Goal: Information Seeking & Learning: Learn about a topic

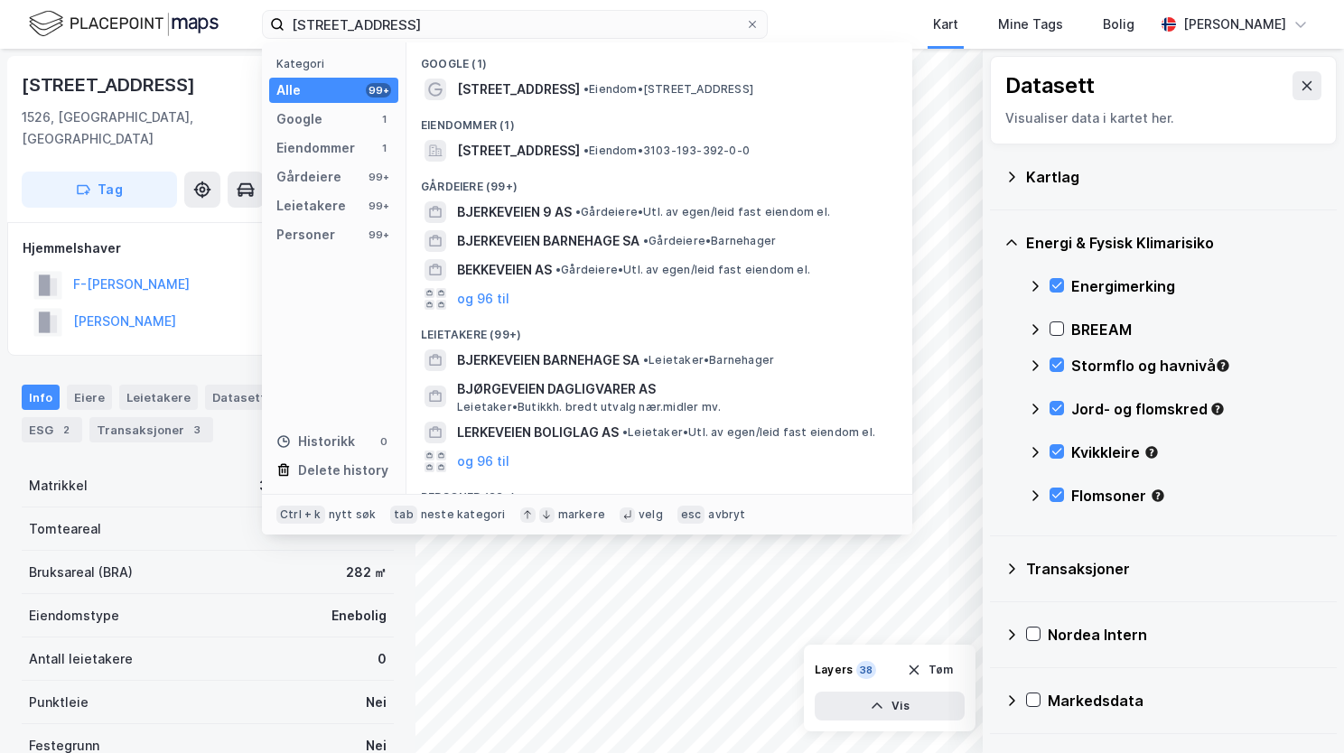
click at [473, 21] on input "Bjerkeveien 17, 1526 Moss" at bounding box center [514, 24] width 461 height 27
drag, startPoint x: 469, startPoint y: 14, endPoint x: 458, endPoint y: 16, distance: 11.0
click at [458, 16] on input "Bjerkeveien 17, 1526 Moss" at bounding box center [514, 24] width 461 height 27
drag, startPoint x: 460, startPoint y: 27, endPoint x: 301, endPoint y: 16, distance: 159.3
click at [301, 16] on input "Bjerkeveien 17, 1526 Moss" at bounding box center [514, 24] width 461 height 27
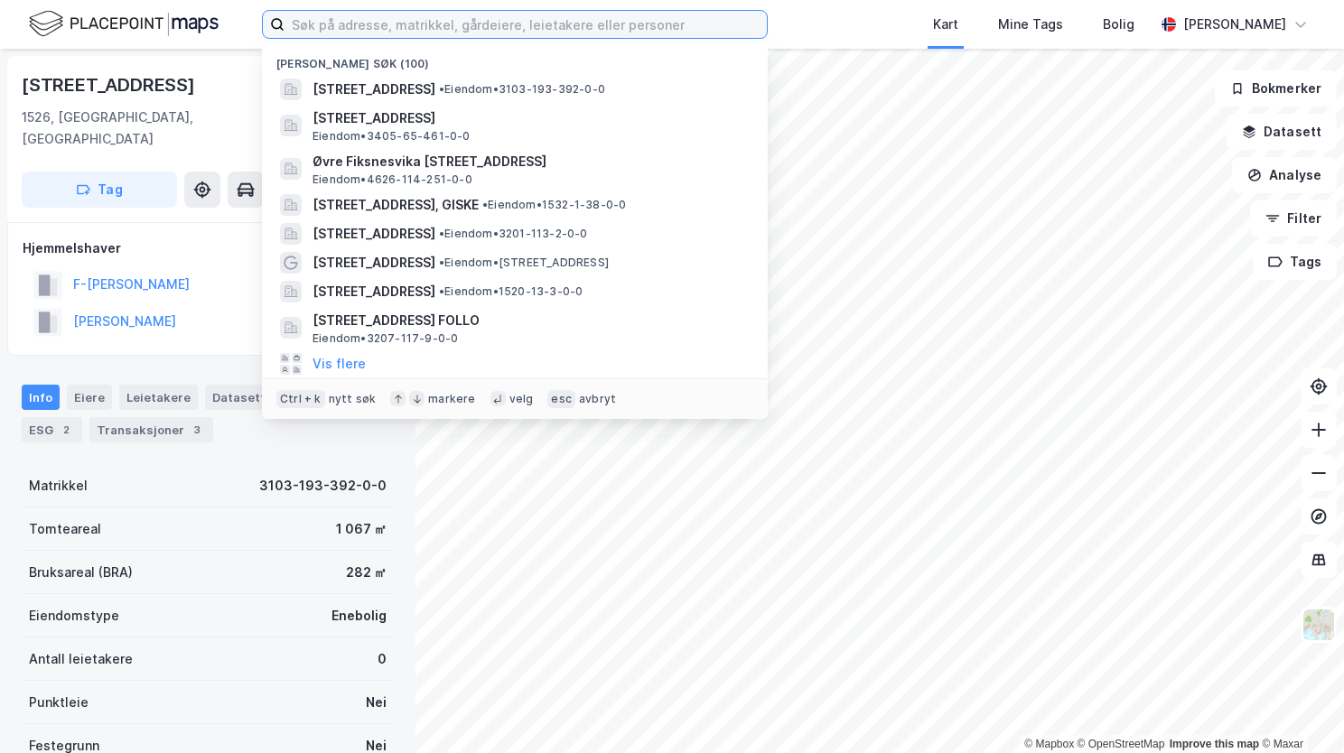
click at [438, 22] on input at bounding box center [525, 24] width 482 height 27
click at [550, 26] on input at bounding box center [525, 24] width 482 height 27
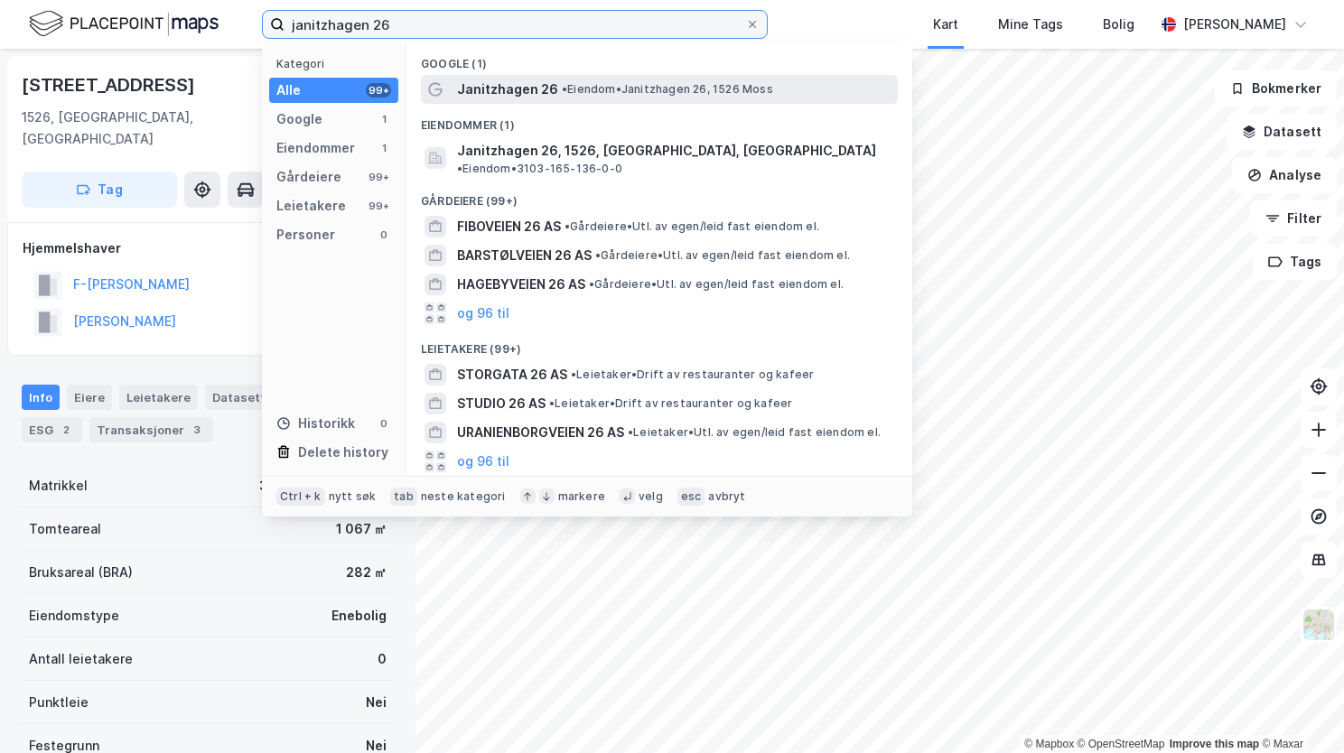
type input "janitzhagen 26"
click at [562, 94] on span "•" at bounding box center [564, 89] width 5 height 14
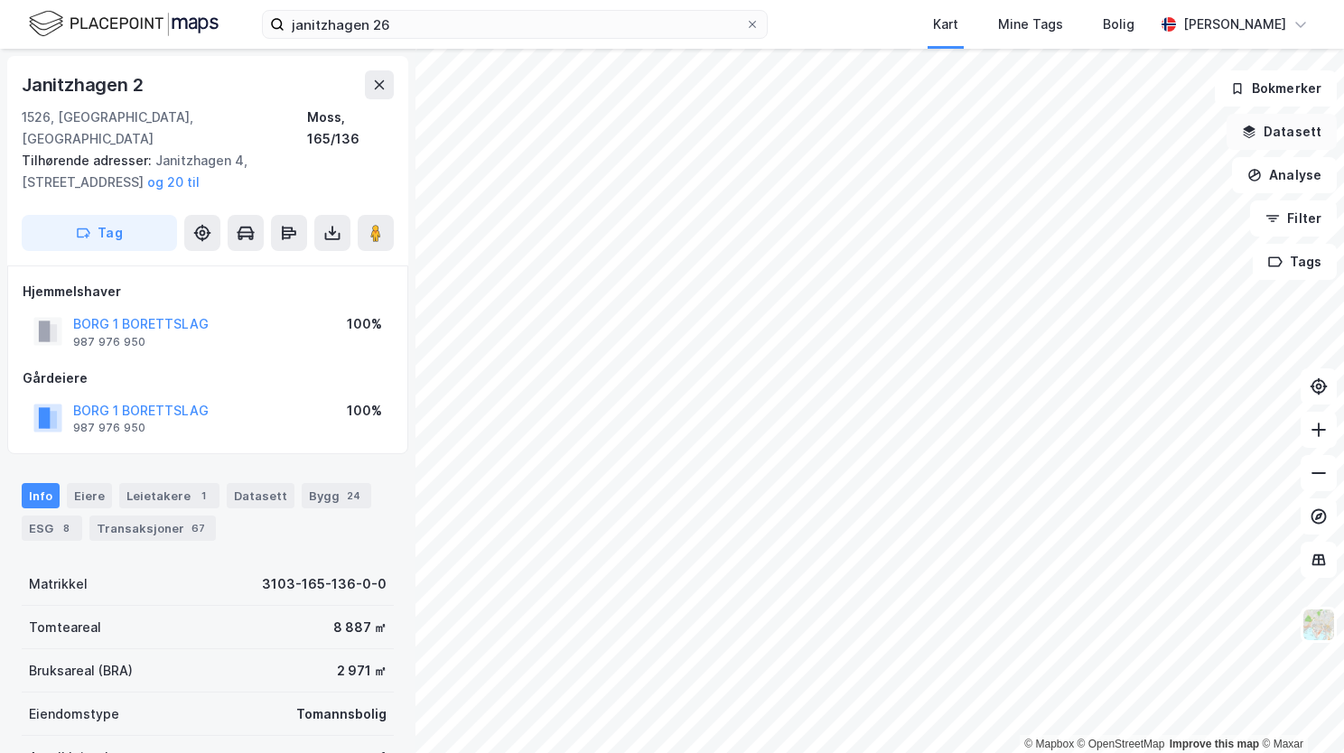
click at [1275, 141] on button "Datasett" at bounding box center [1282, 132] width 110 height 36
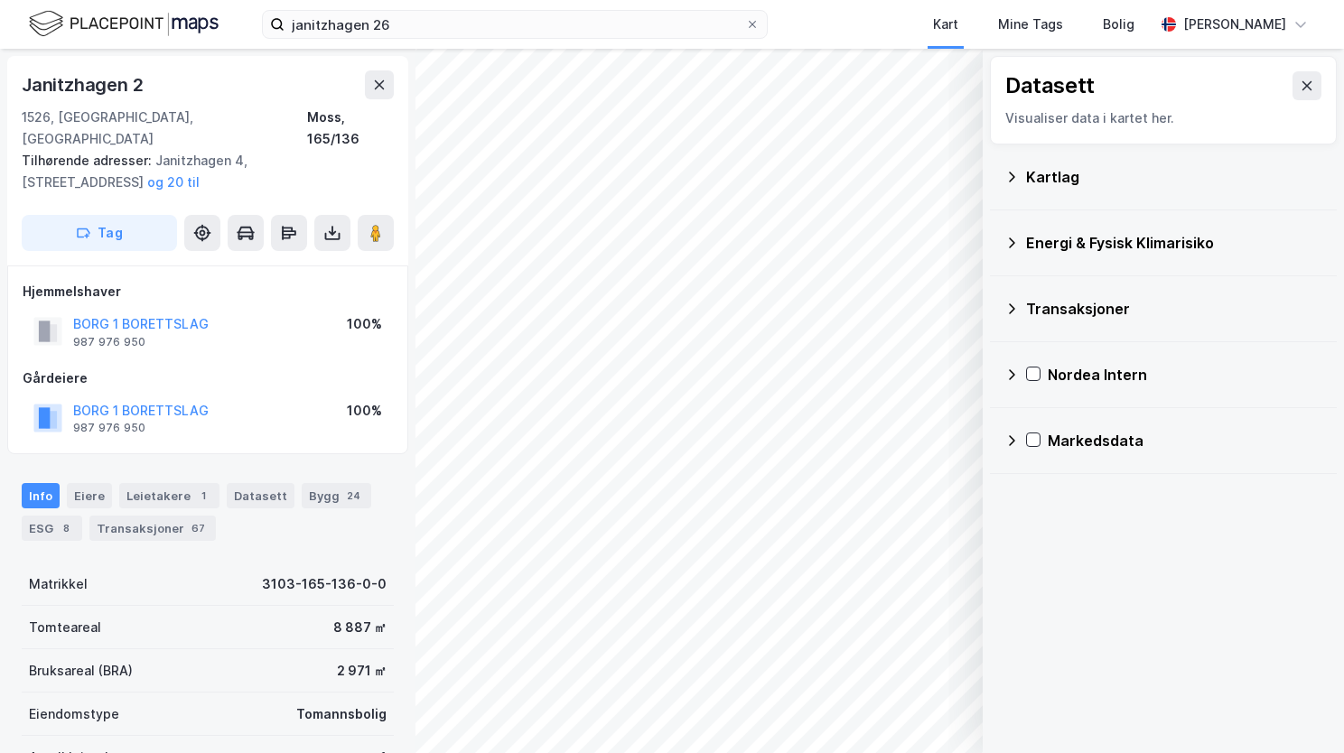
click at [1013, 175] on icon at bounding box center [1012, 177] width 6 height 10
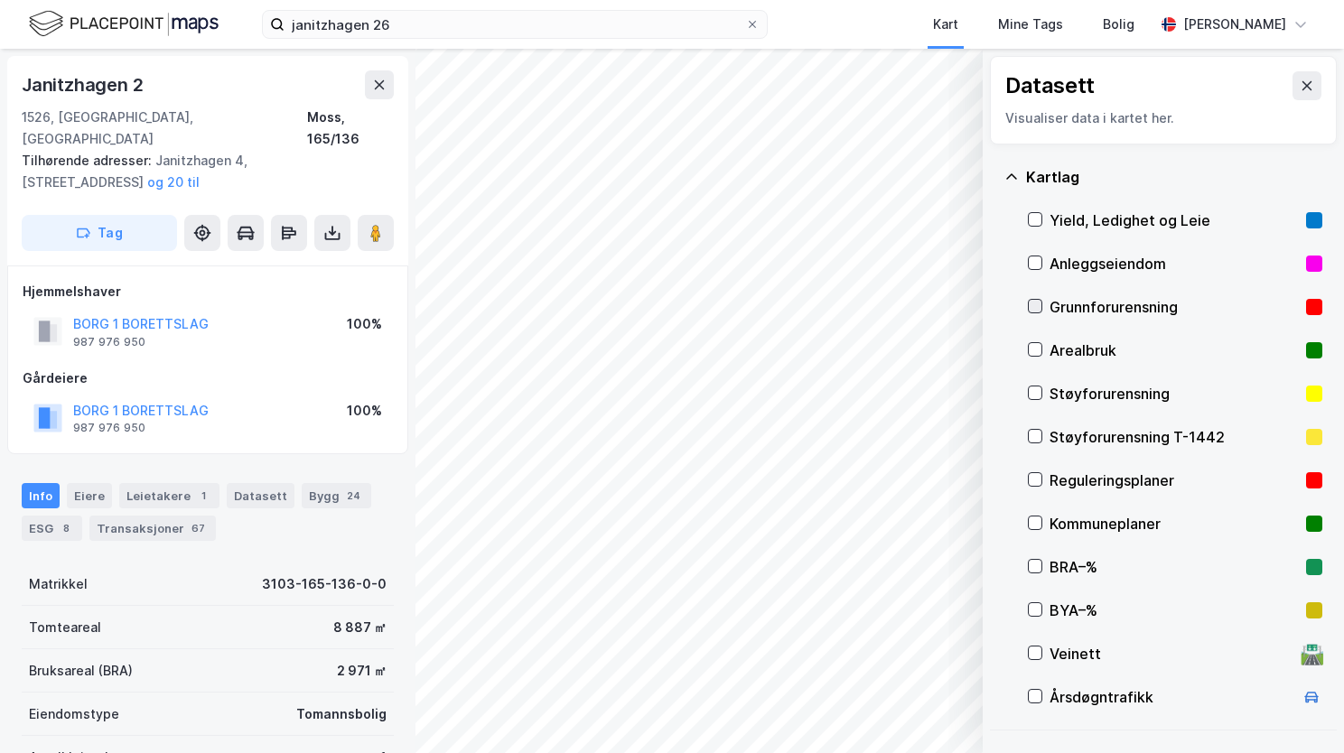
click at [1037, 305] on icon at bounding box center [1035, 306] width 13 height 13
click at [1015, 175] on icon at bounding box center [1011, 177] width 14 height 14
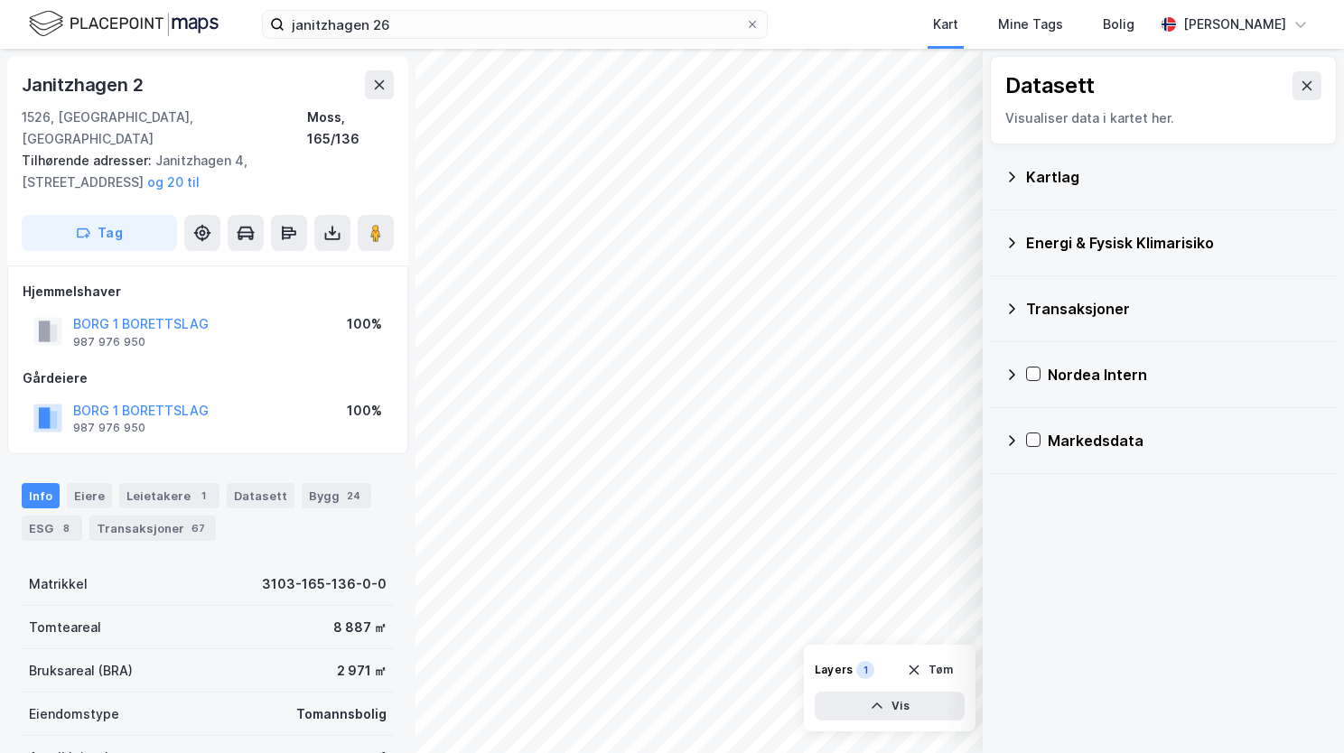
click at [1015, 244] on icon at bounding box center [1011, 243] width 14 height 14
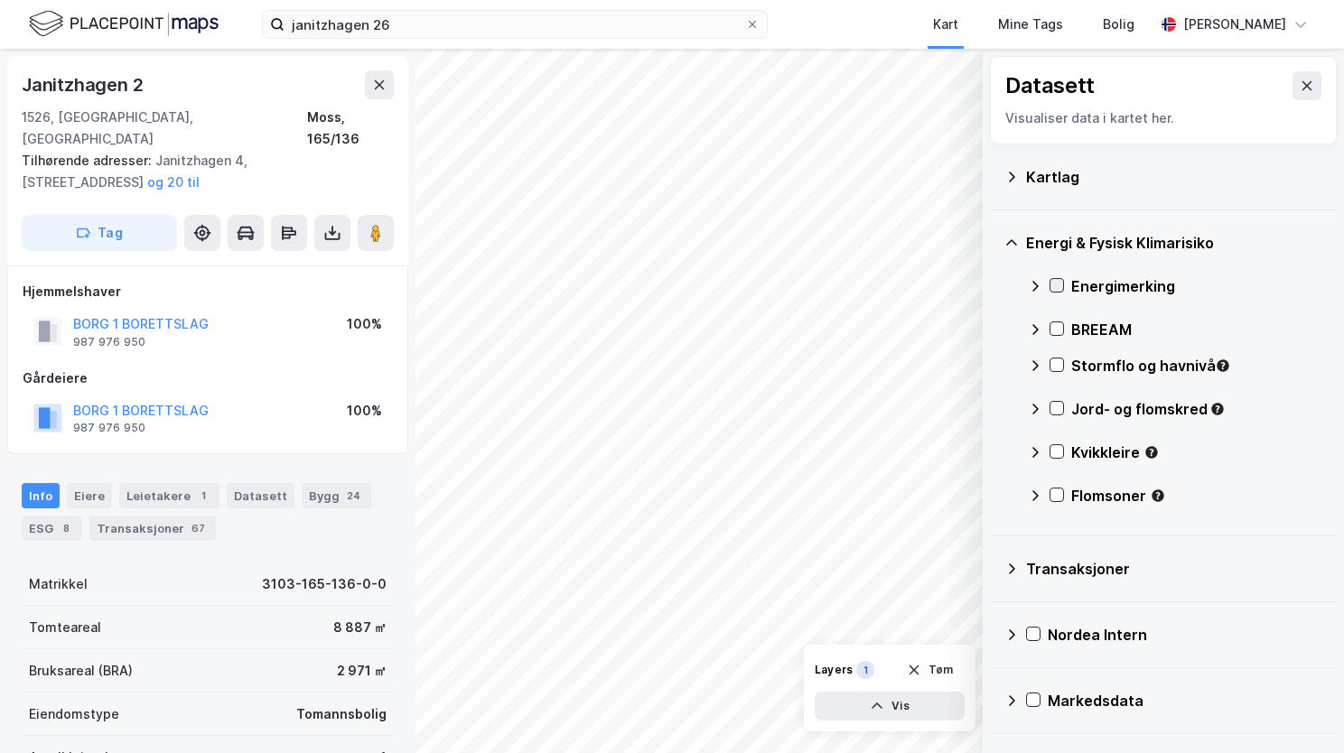
click at [1058, 280] on icon at bounding box center [1056, 285] width 13 height 13
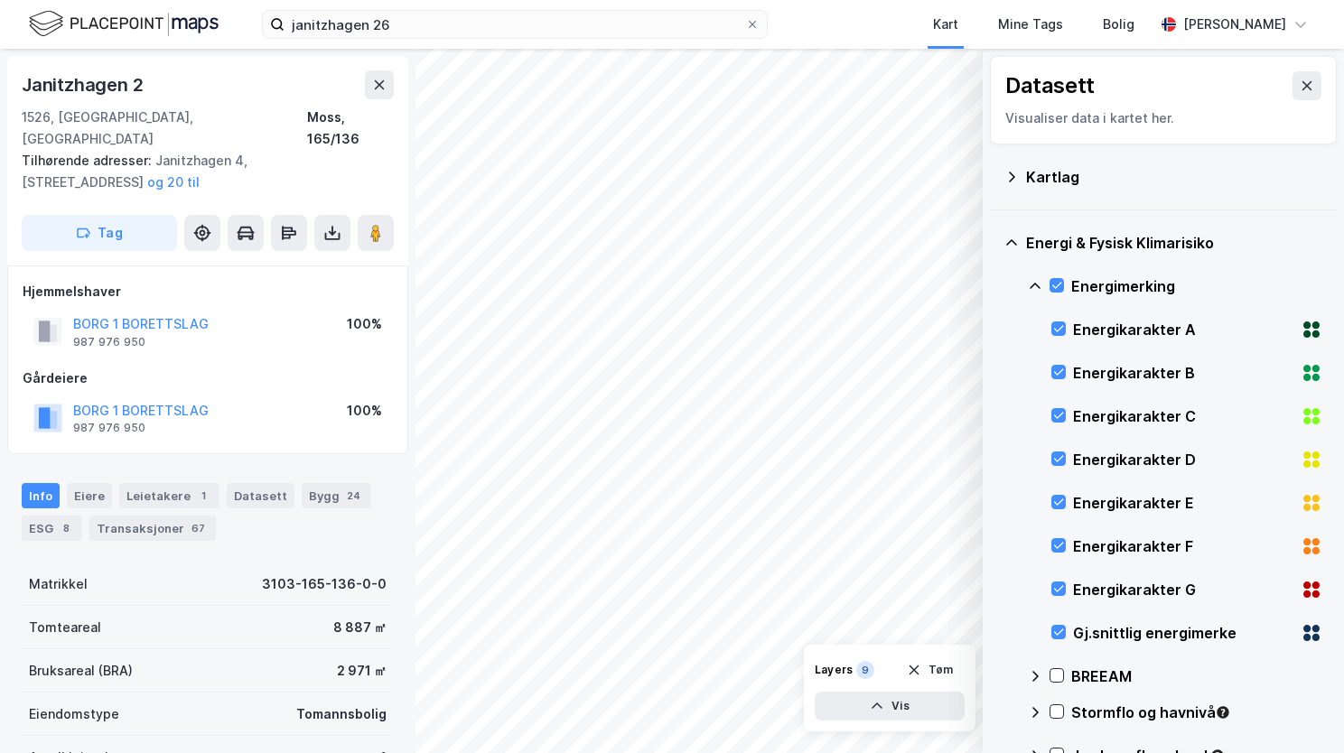
click at [1032, 284] on icon at bounding box center [1035, 286] width 14 height 14
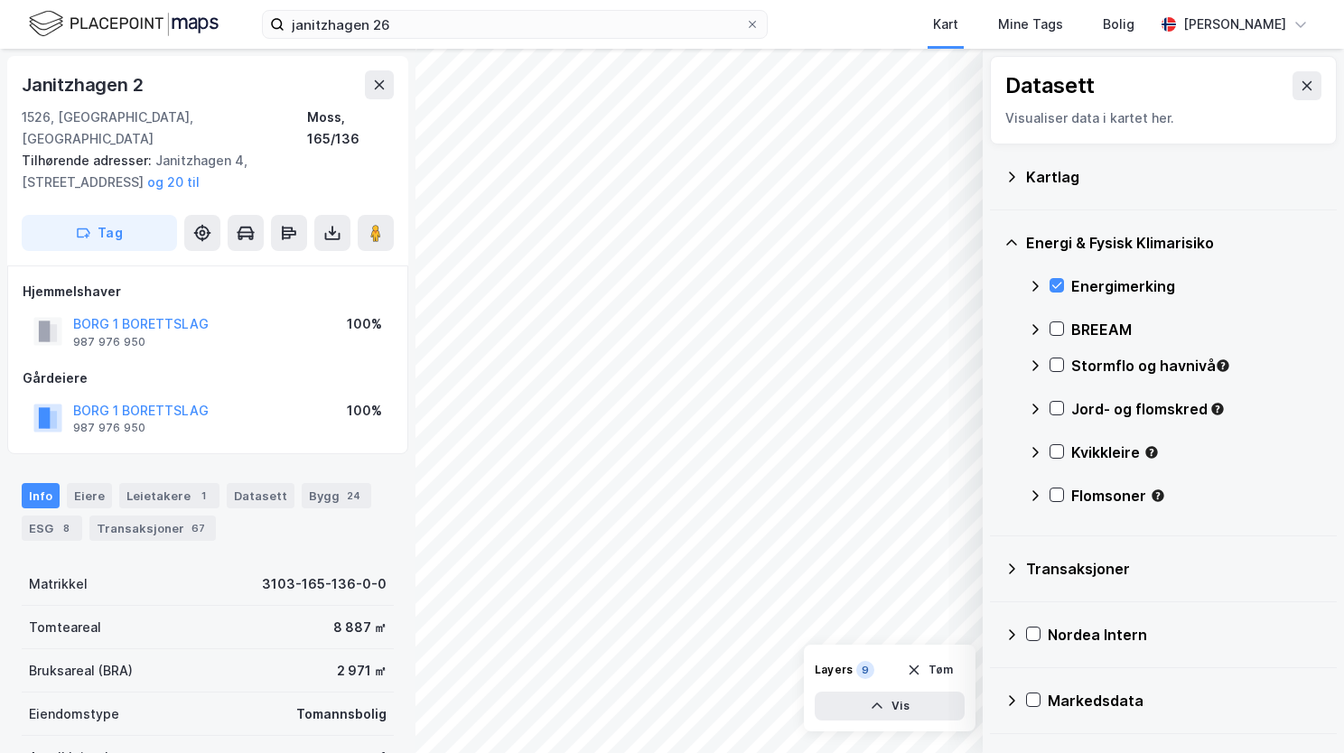
click at [1065, 370] on div "Stormflo og havnivå" at bounding box center [1175, 372] width 294 height 43
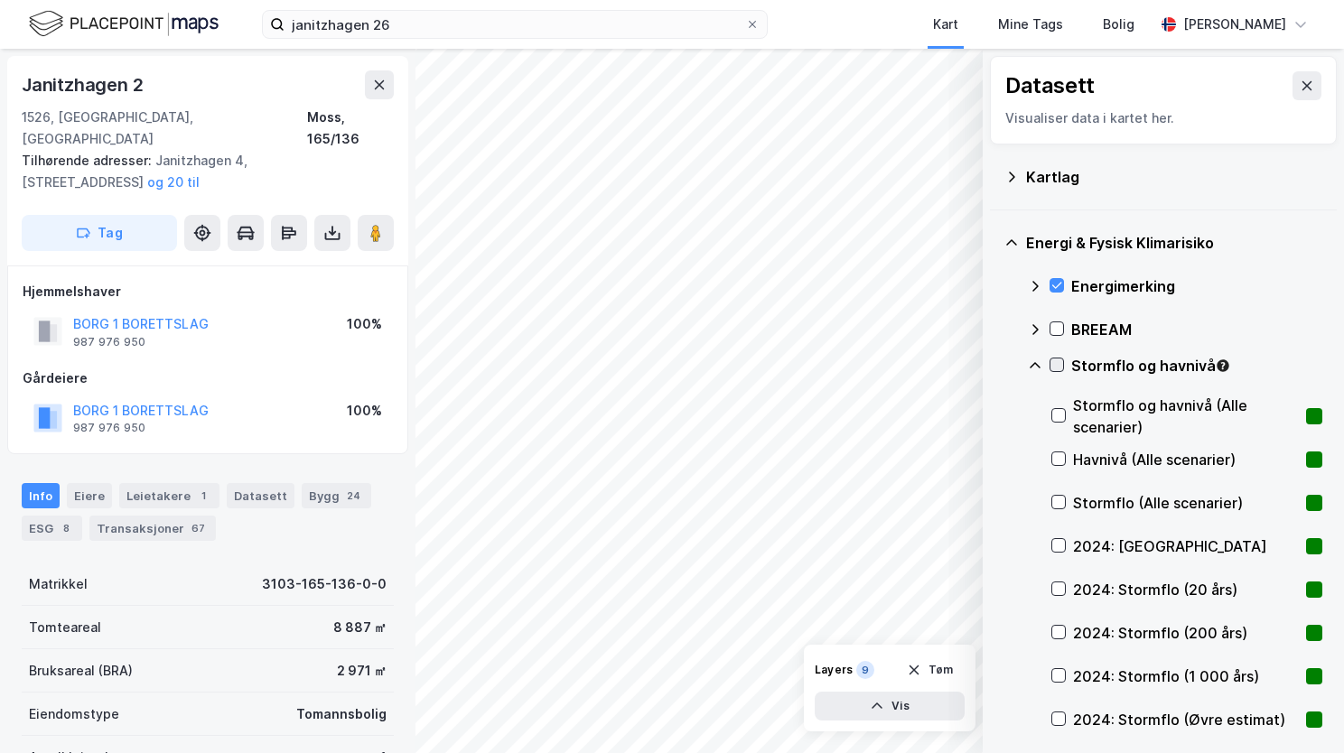
click at [1059, 364] on icon at bounding box center [1057, 365] width 10 height 6
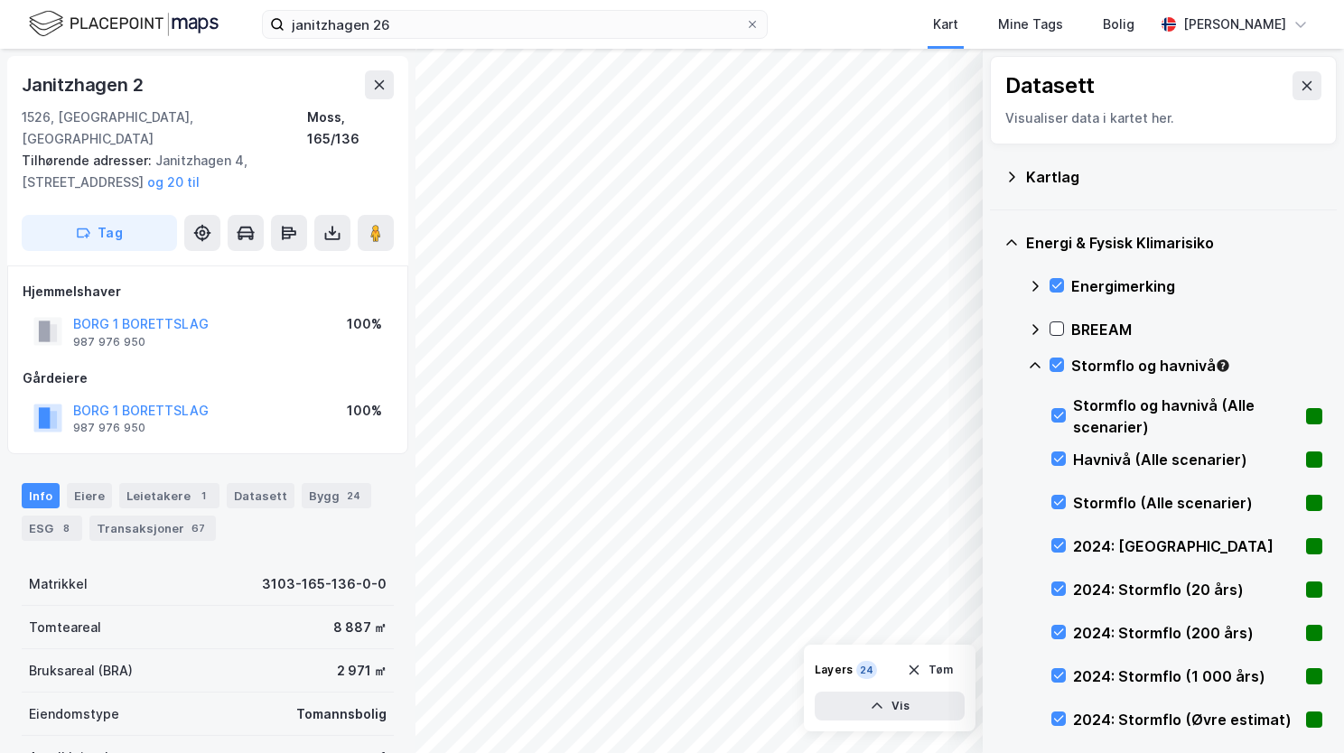
click at [1038, 361] on icon at bounding box center [1035, 366] width 14 height 14
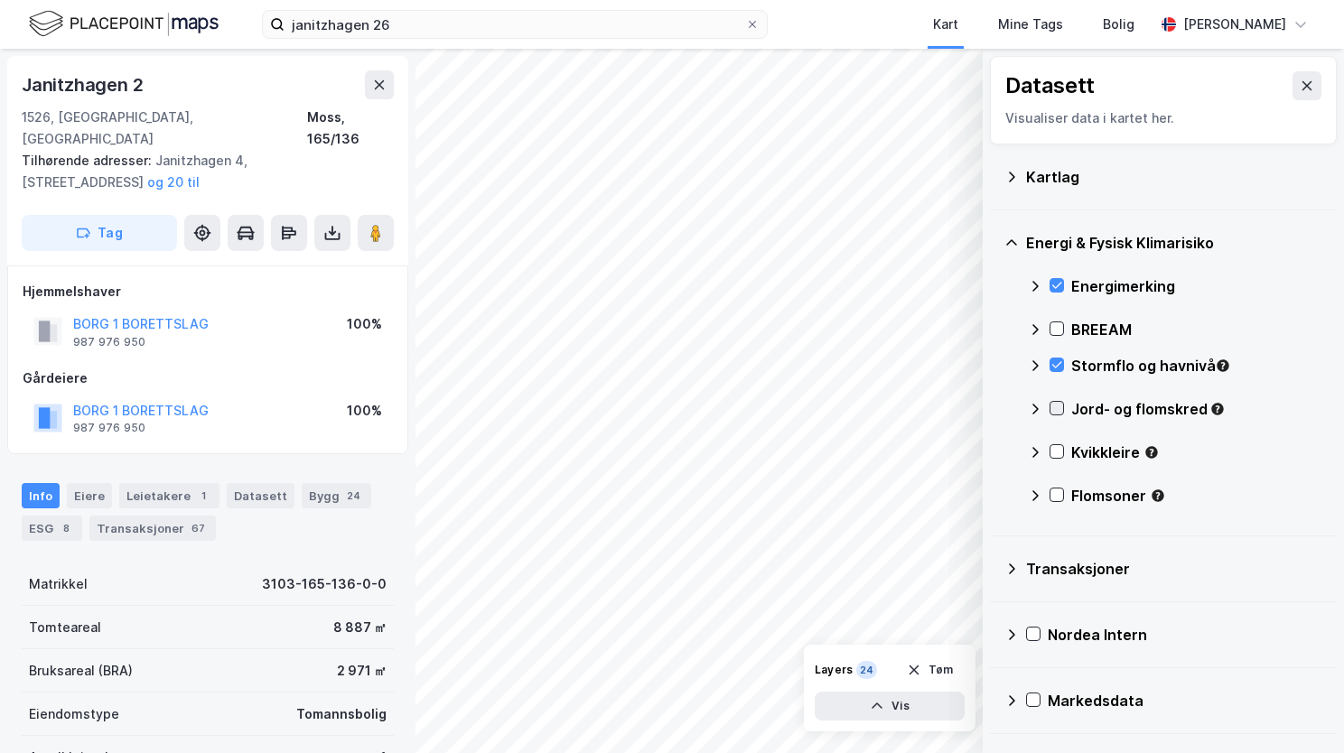
click at [1059, 412] on icon at bounding box center [1056, 408] width 13 height 13
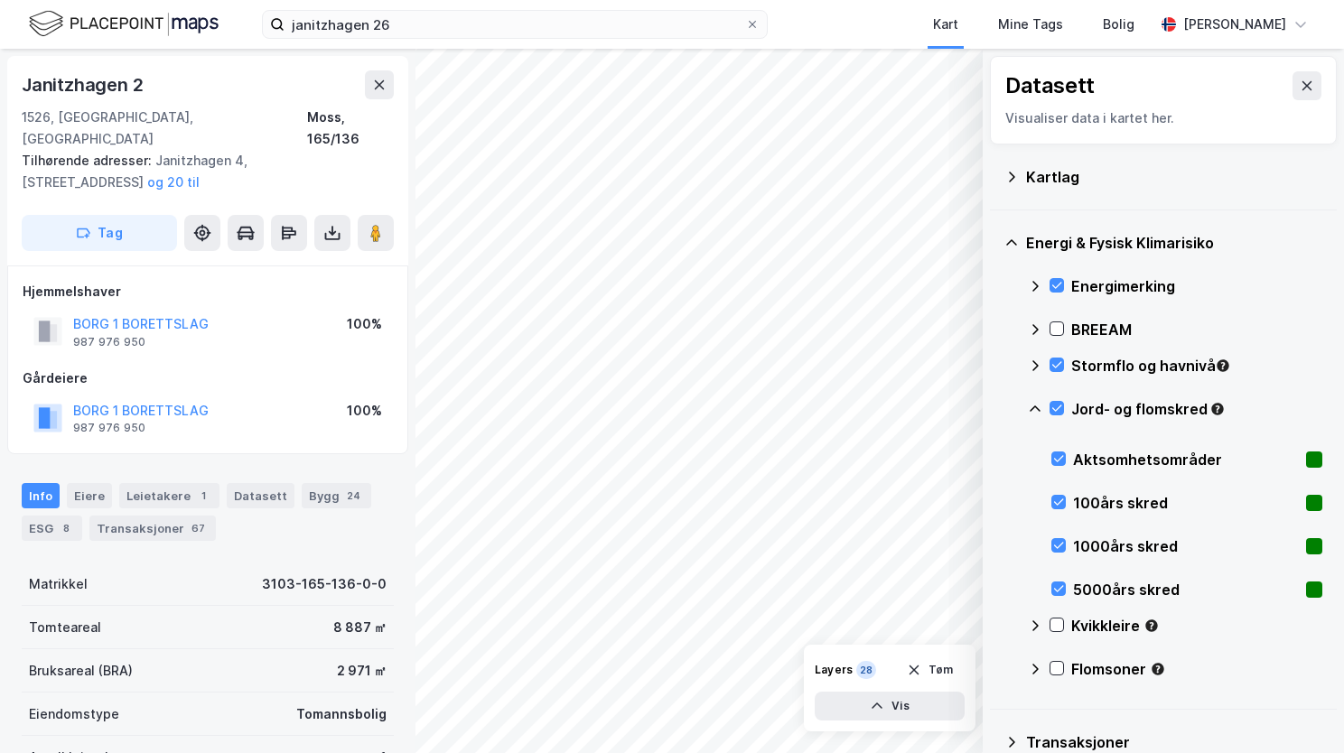
click at [1038, 410] on icon at bounding box center [1035, 409] width 14 height 14
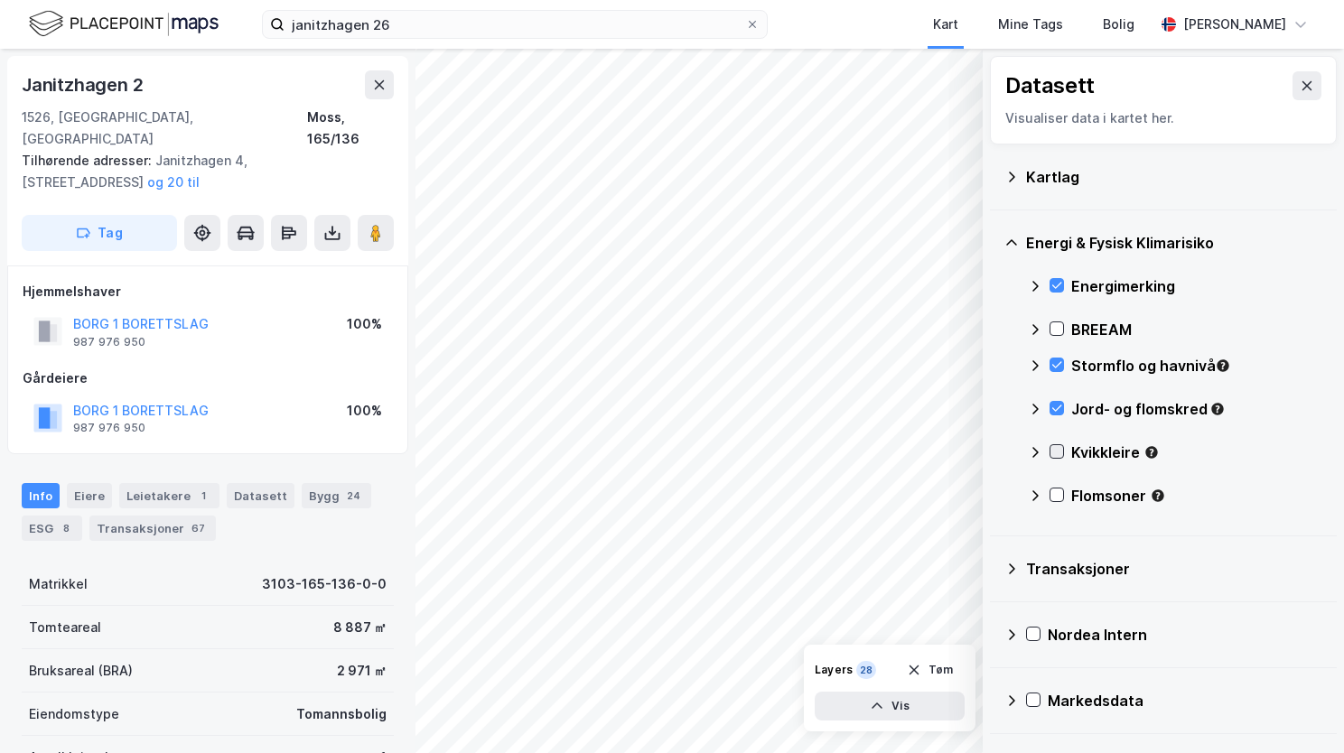
click at [1059, 455] on icon at bounding box center [1056, 451] width 13 height 13
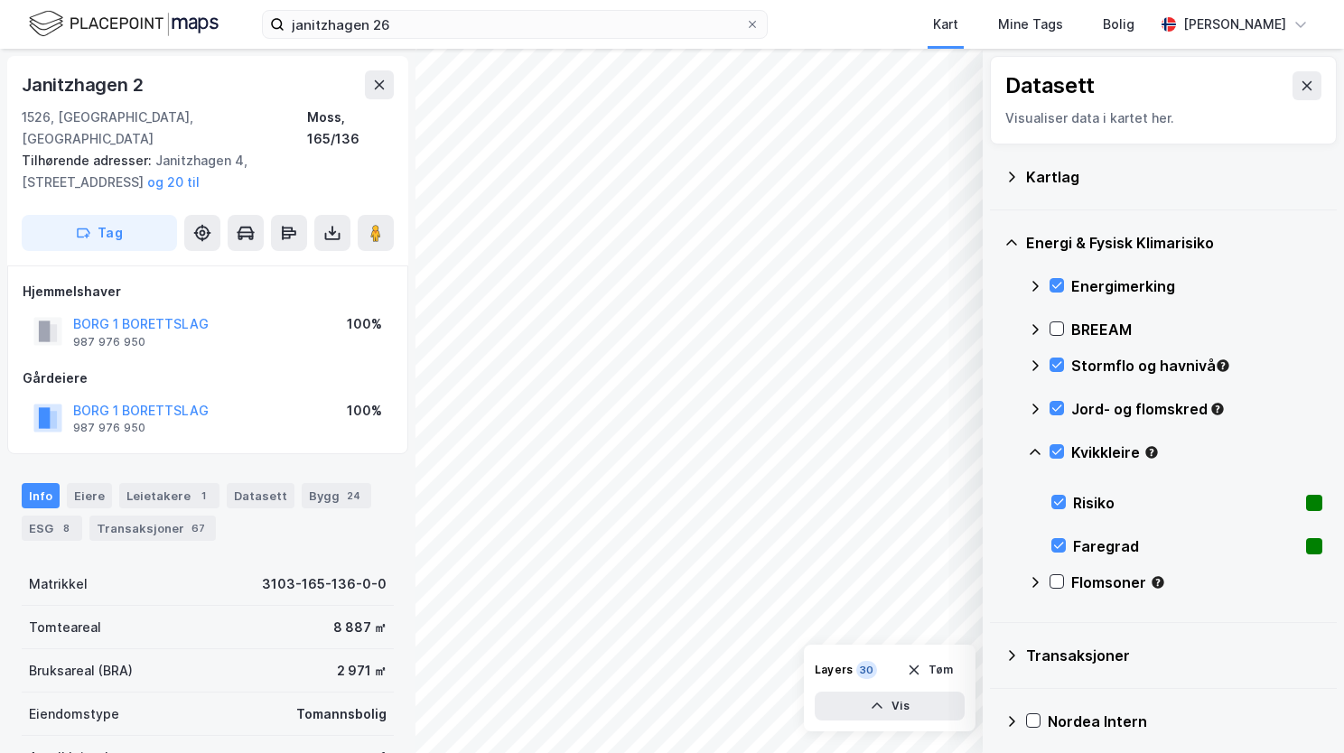
click at [1040, 445] on icon at bounding box center [1035, 452] width 14 height 14
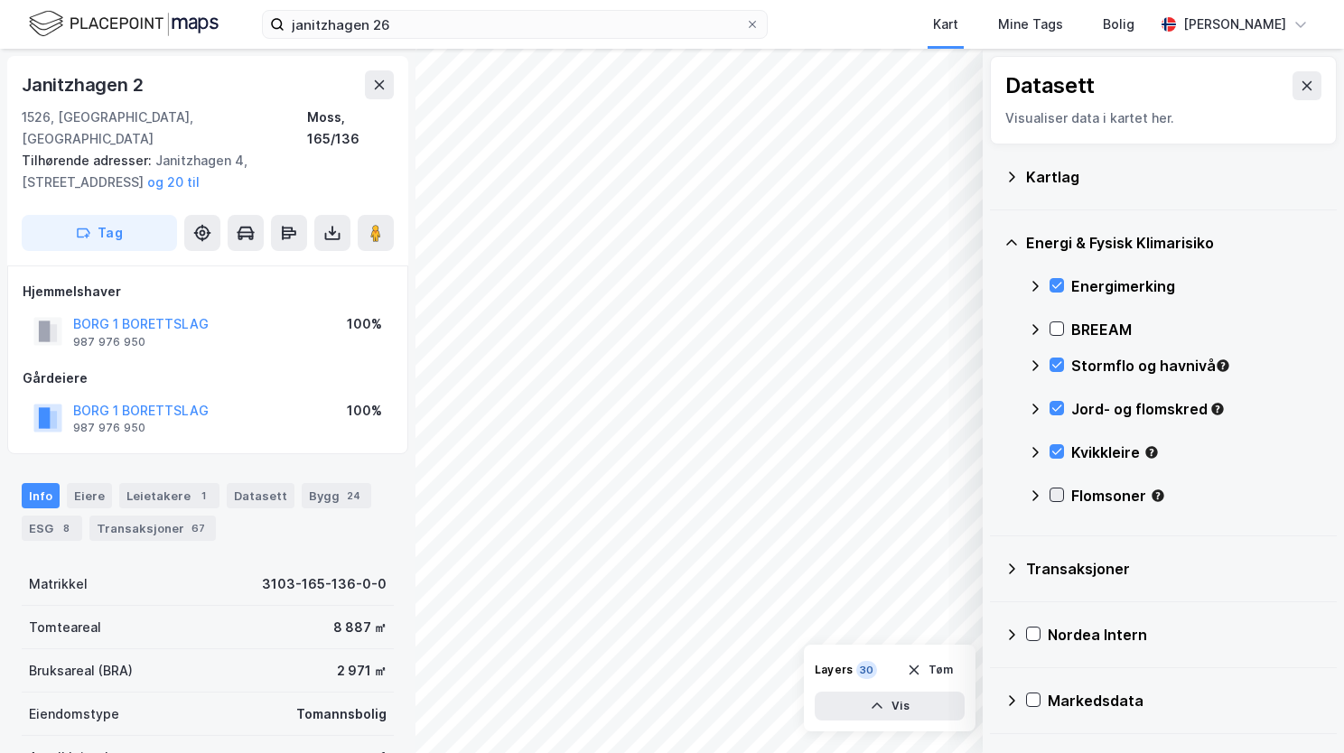
click at [1059, 492] on icon at bounding box center [1056, 495] width 13 height 13
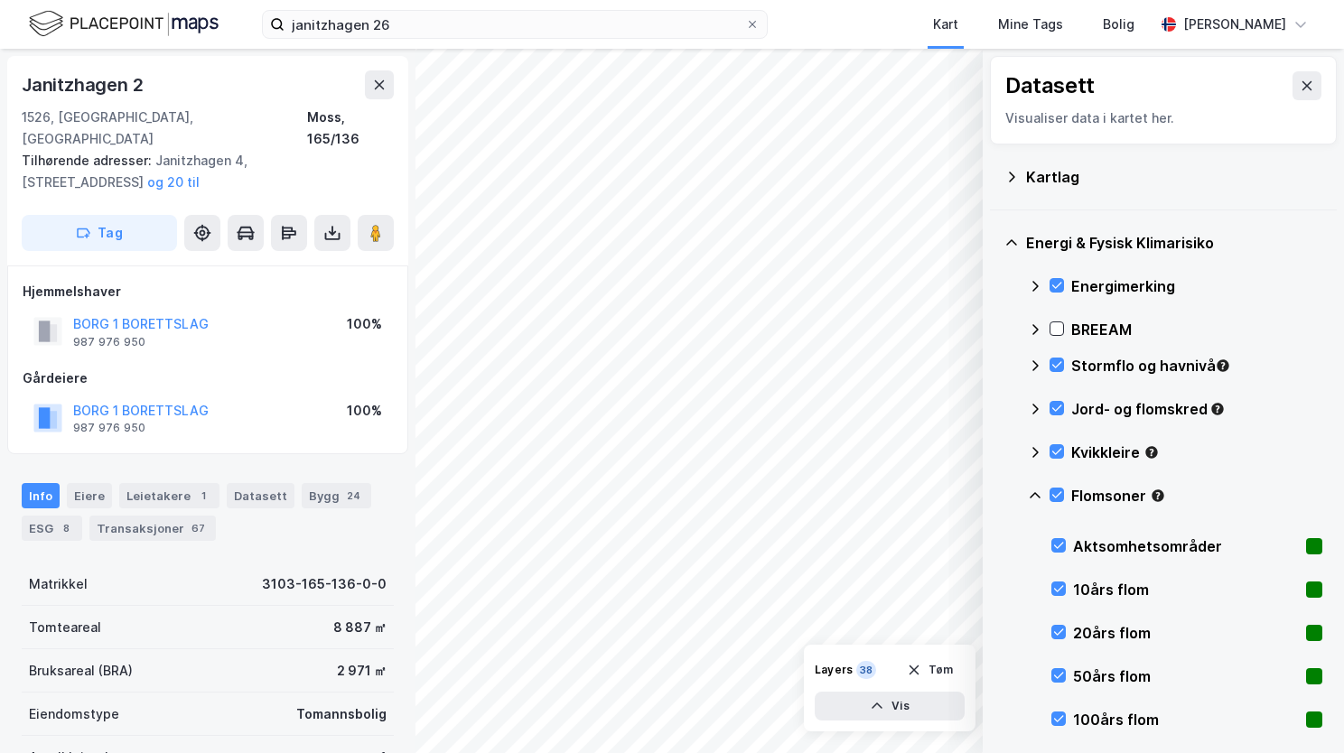
click at [1040, 492] on icon at bounding box center [1035, 496] width 14 height 14
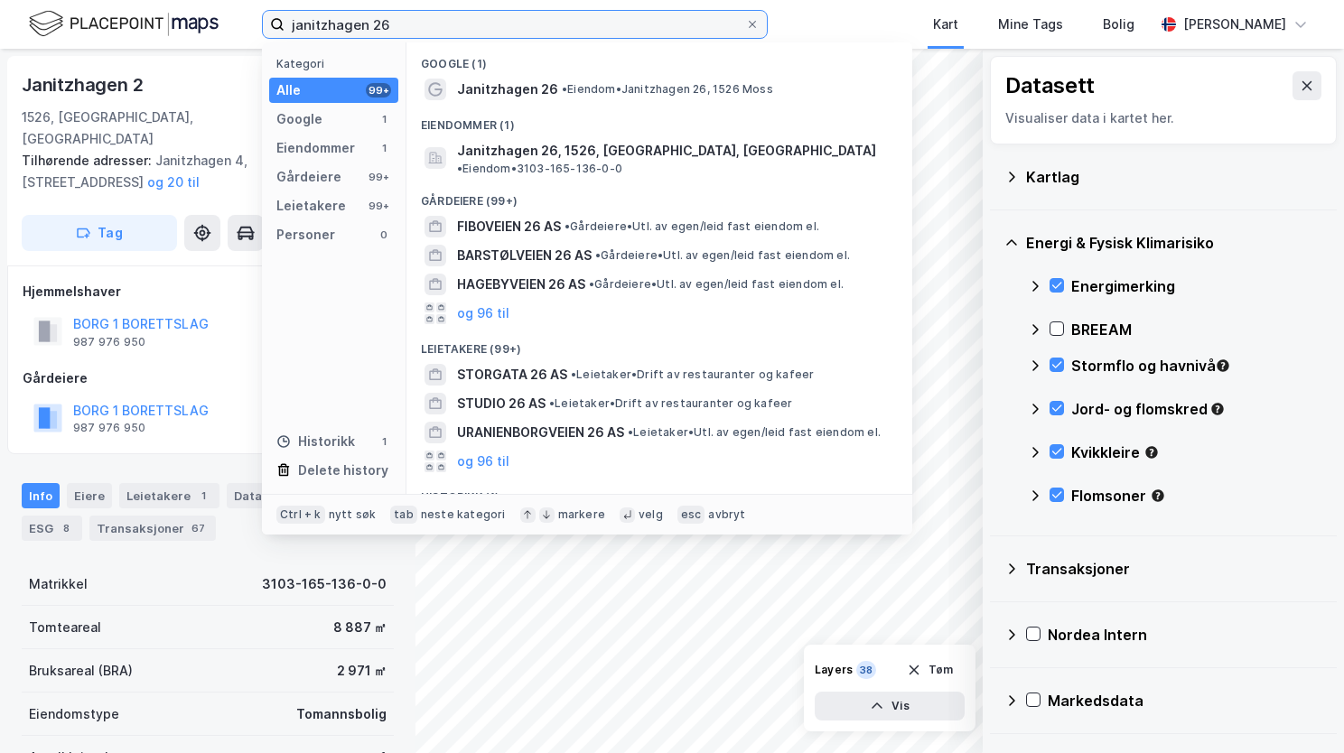
click at [500, 29] on input "janitzhagen 26" at bounding box center [514, 24] width 461 height 27
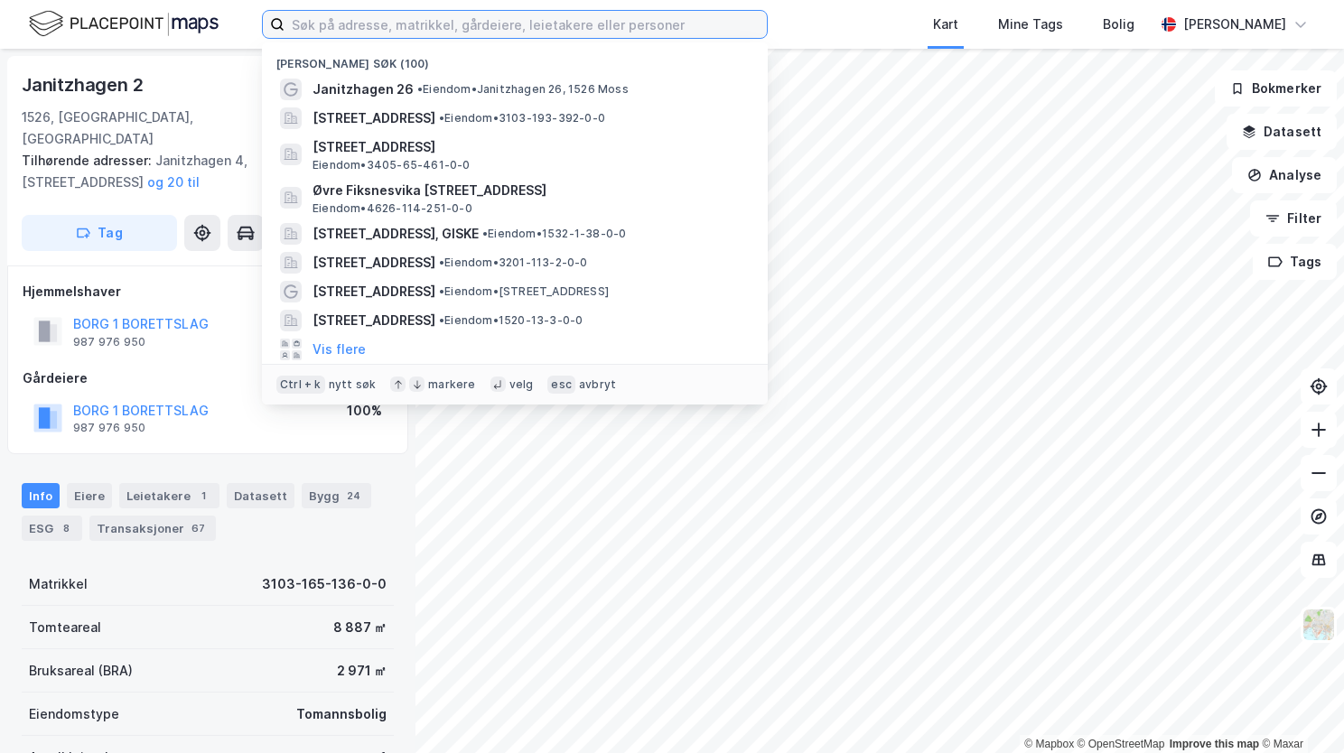
click at [424, 27] on input at bounding box center [525, 24] width 482 height 27
paste input "[STREET_ADDRESS]"
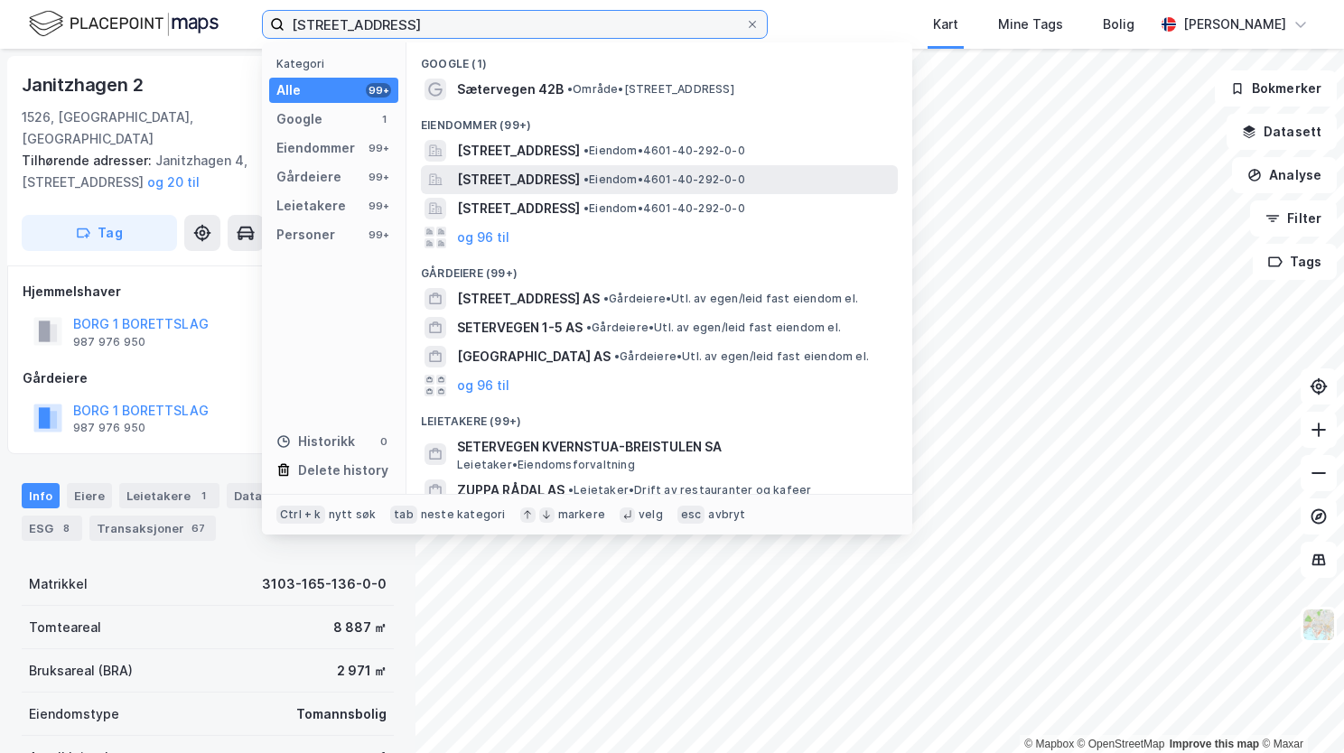
type input "[STREET_ADDRESS]"
click at [513, 180] on span "[STREET_ADDRESS]" at bounding box center [518, 180] width 123 height 22
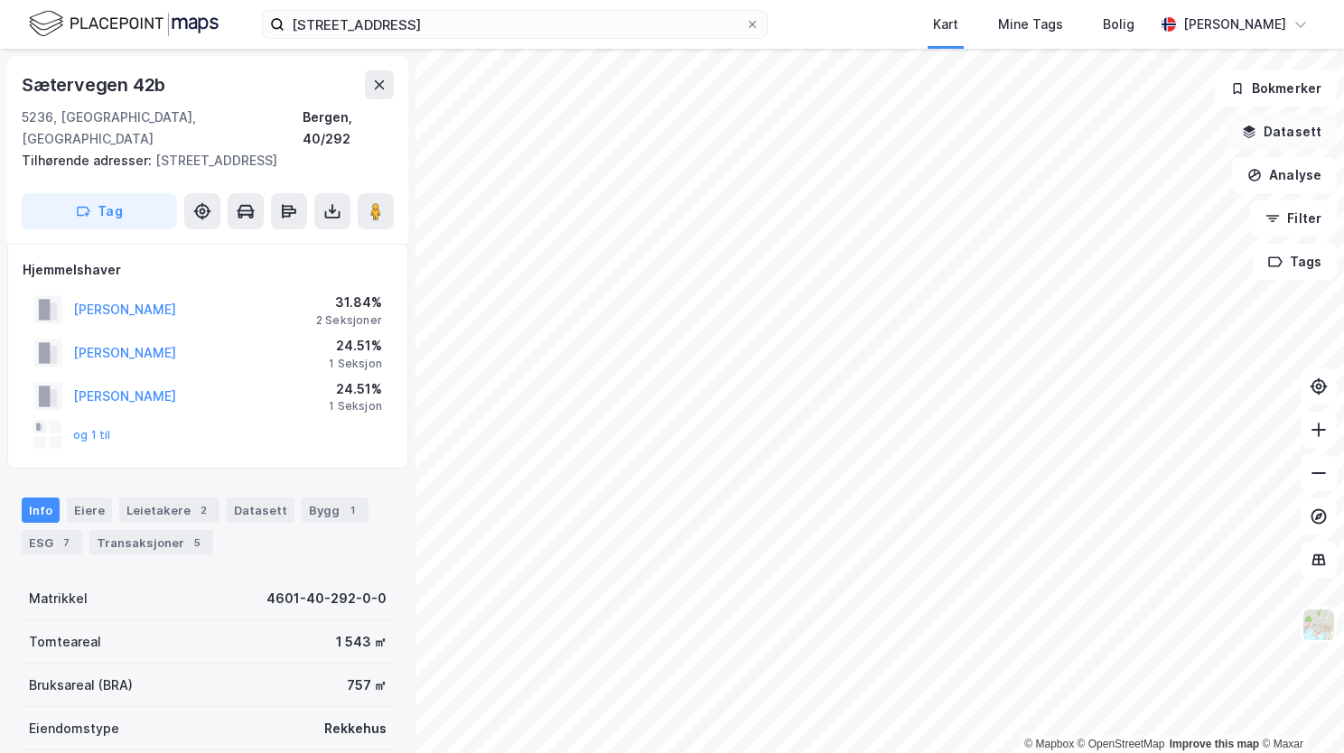
click at [1295, 132] on button "Datasett" at bounding box center [1282, 132] width 110 height 36
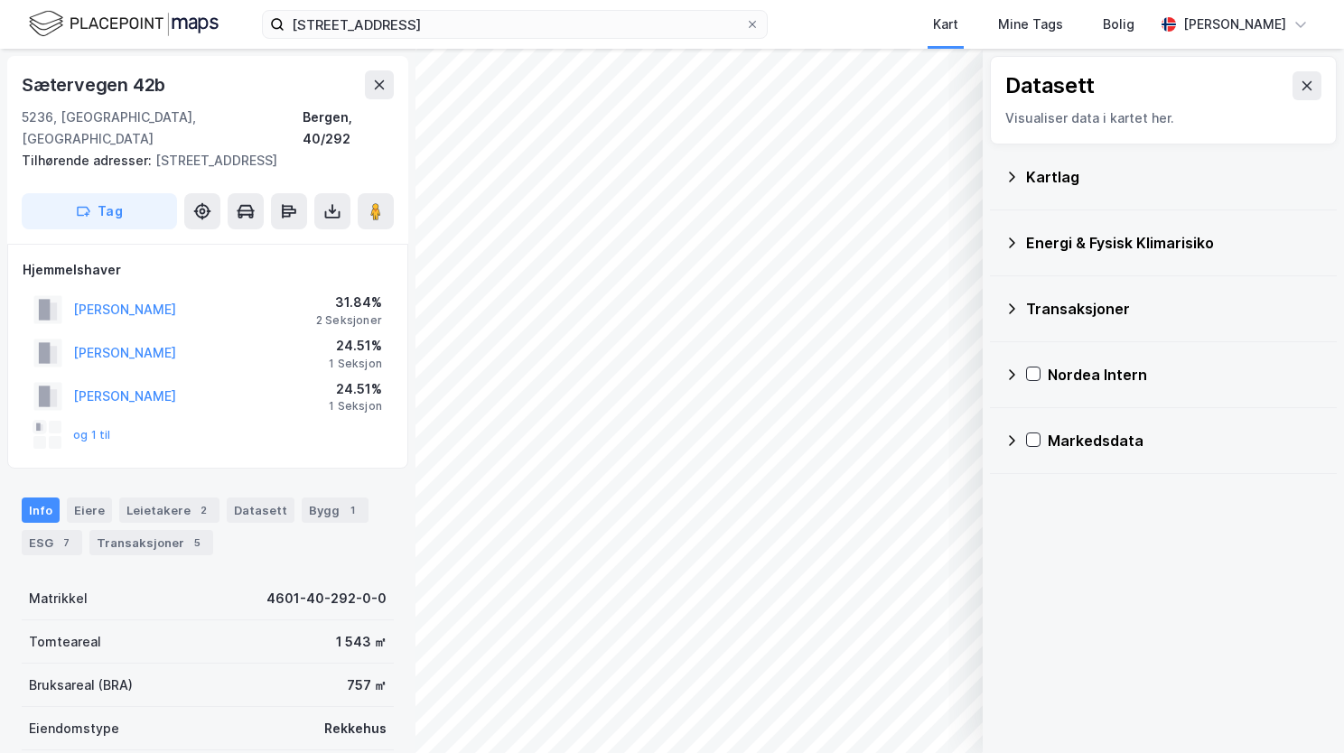
click at [1020, 175] on div "Kartlag" at bounding box center [1163, 176] width 318 height 43
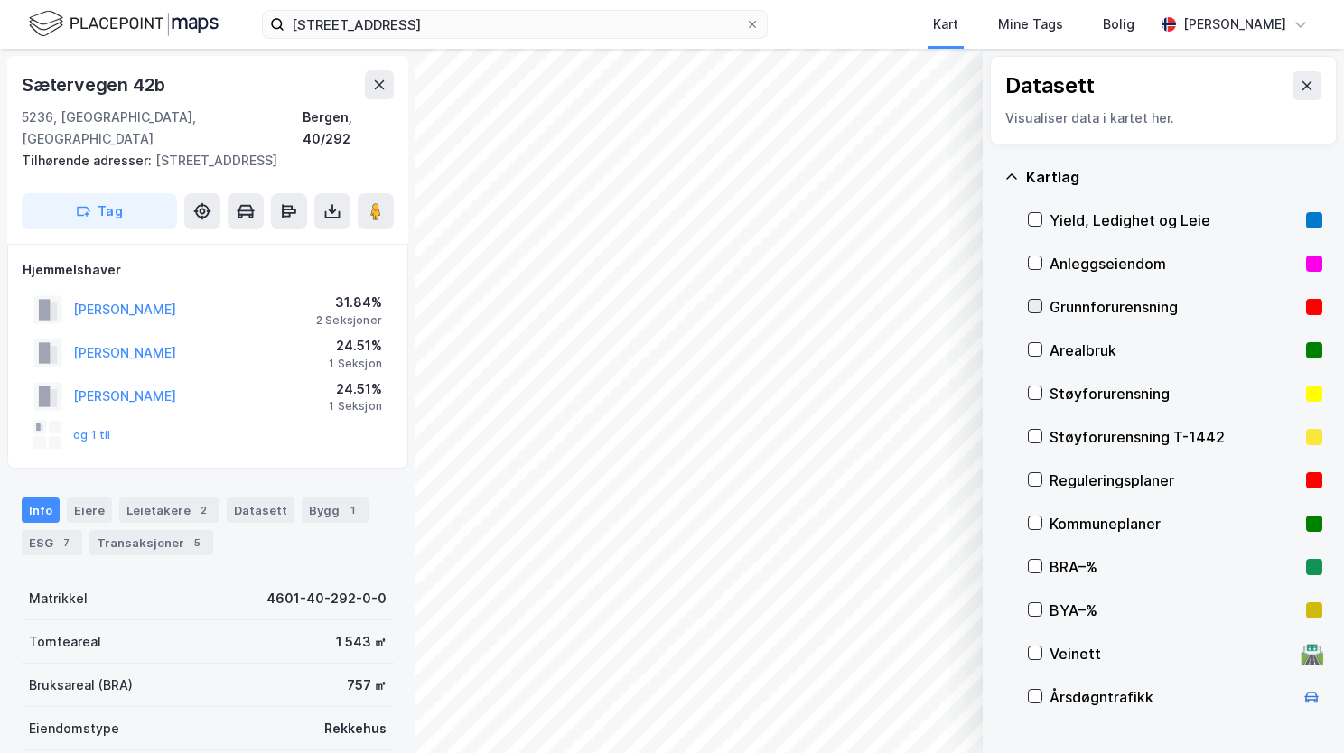
click at [1038, 304] on icon at bounding box center [1036, 306] width 10 height 6
click at [1012, 179] on icon at bounding box center [1011, 177] width 14 height 14
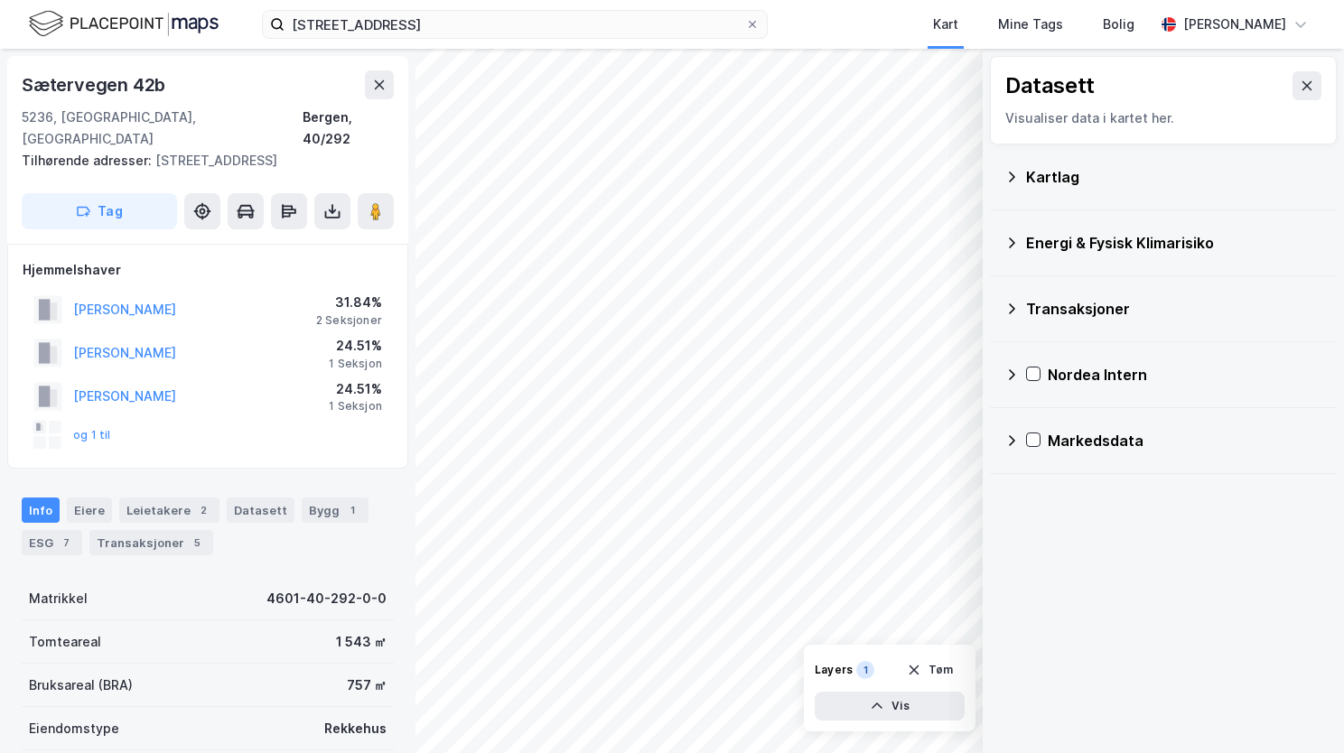
click at [1015, 238] on icon at bounding box center [1011, 243] width 14 height 14
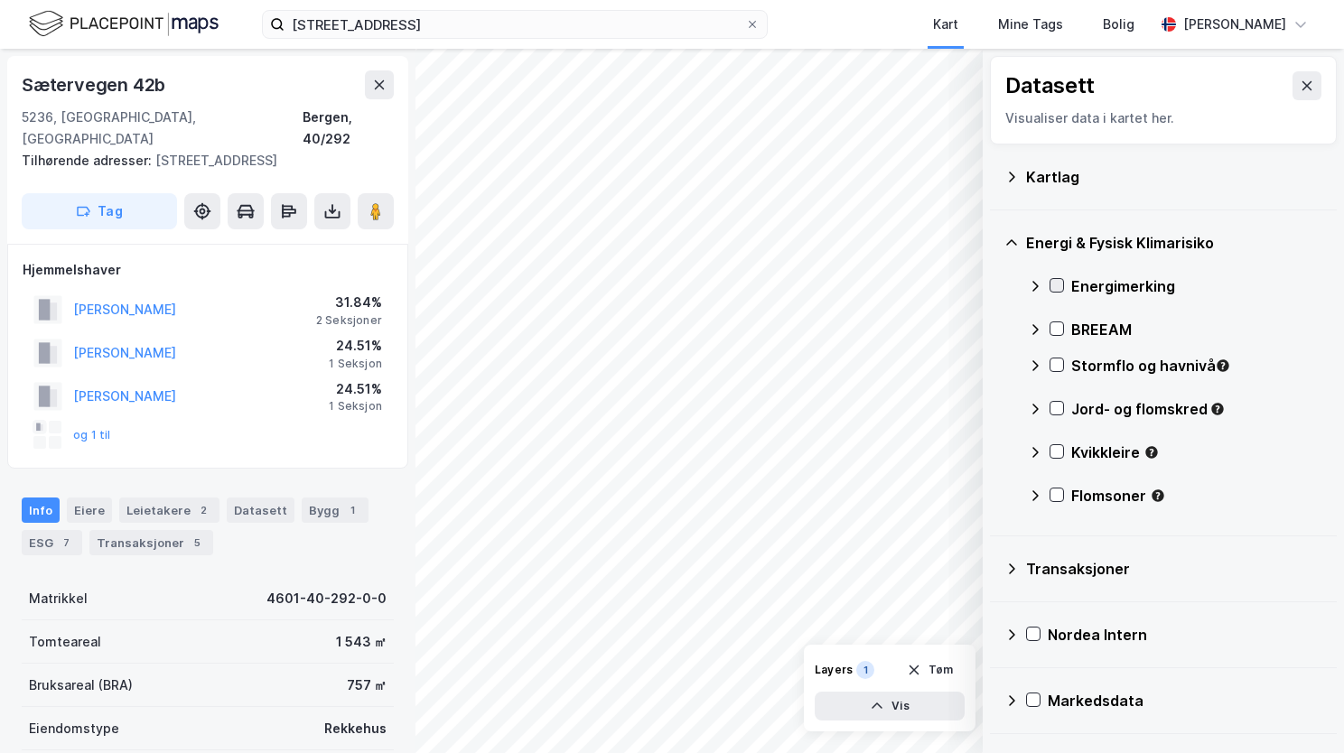
click at [1049, 288] on div at bounding box center [1056, 285] width 14 height 14
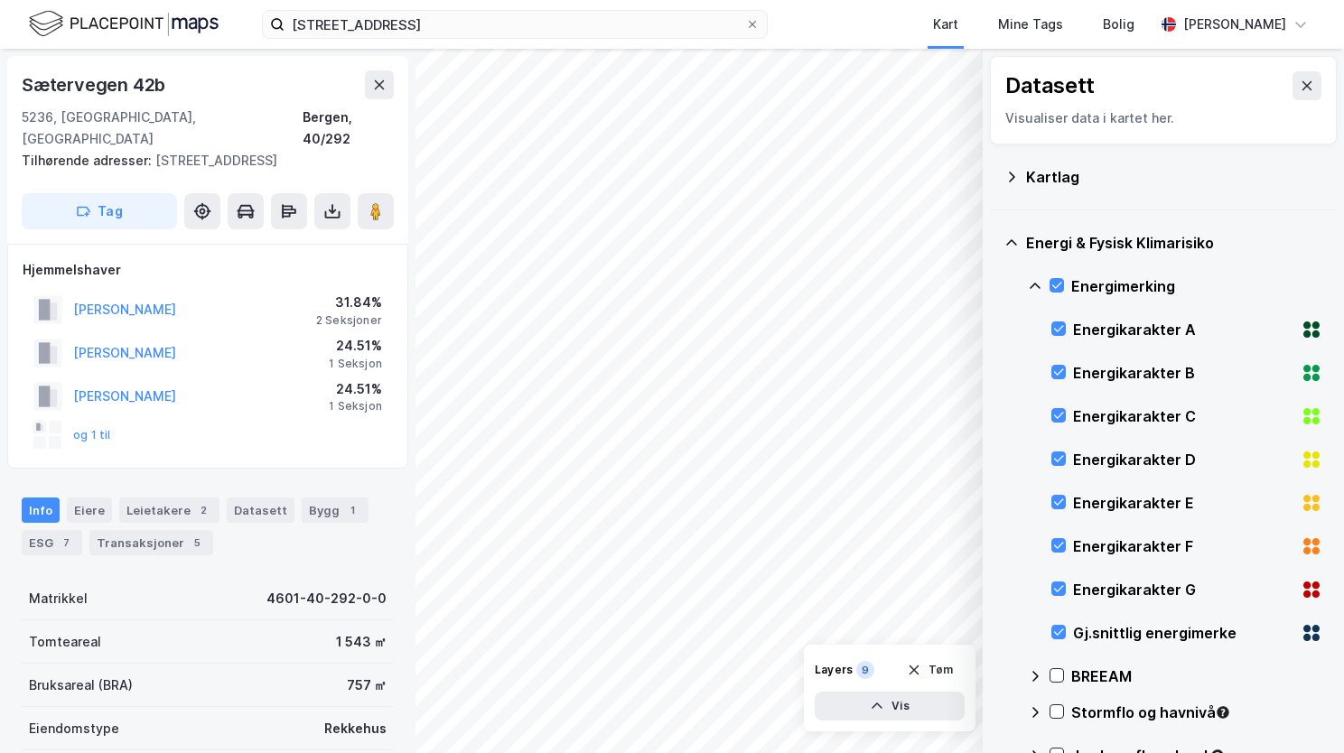
click at [1014, 239] on icon at bounding box center [1011, 243] width 14 height 14
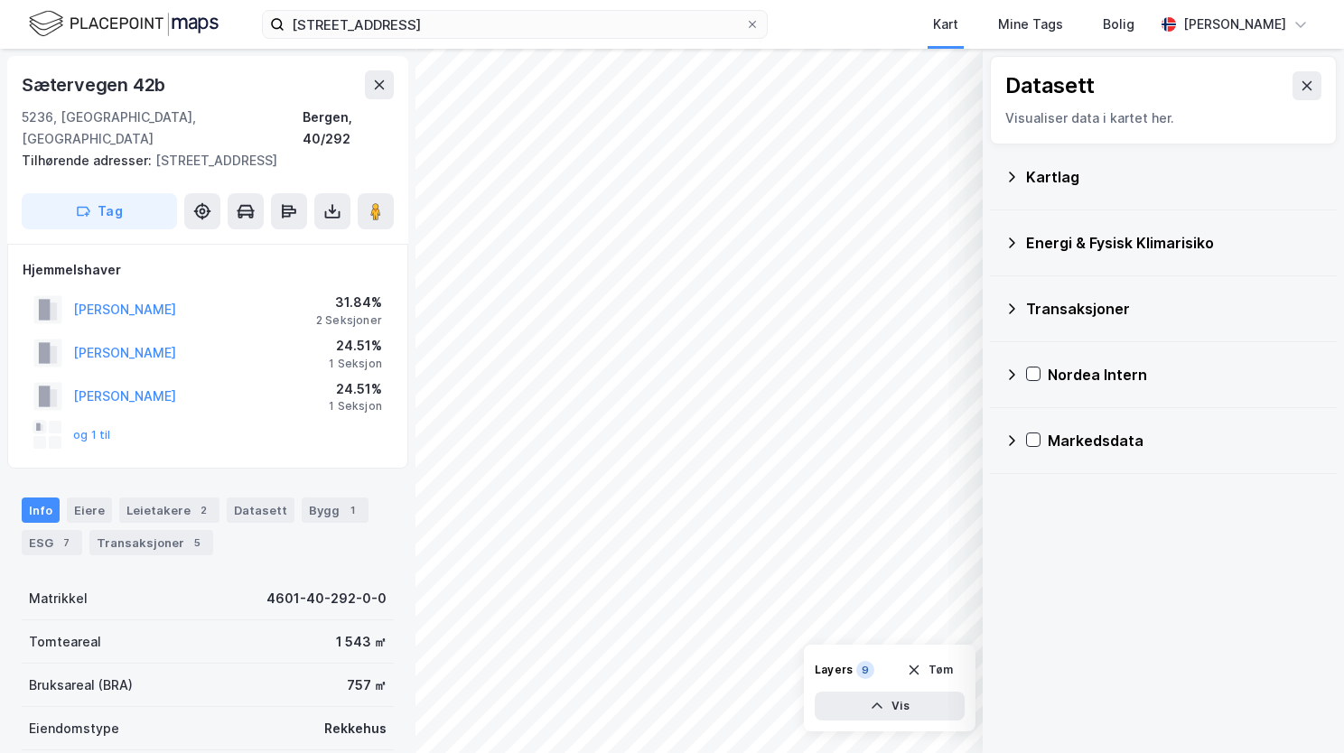
click at [1012, 240] on icon at bounding box center [1012, 243] width 6 height 11
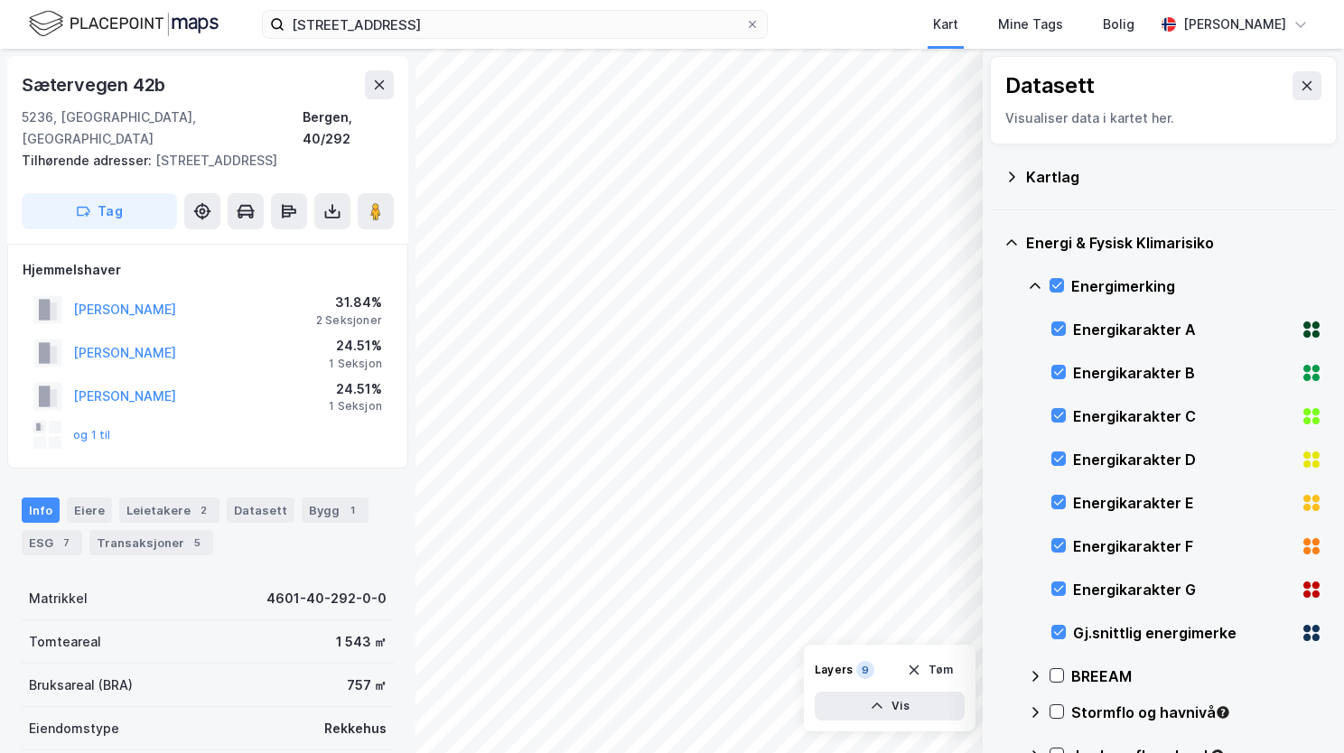
click at [1034, 284] on icon at bounding box center [1035, 286] width 14 height 14
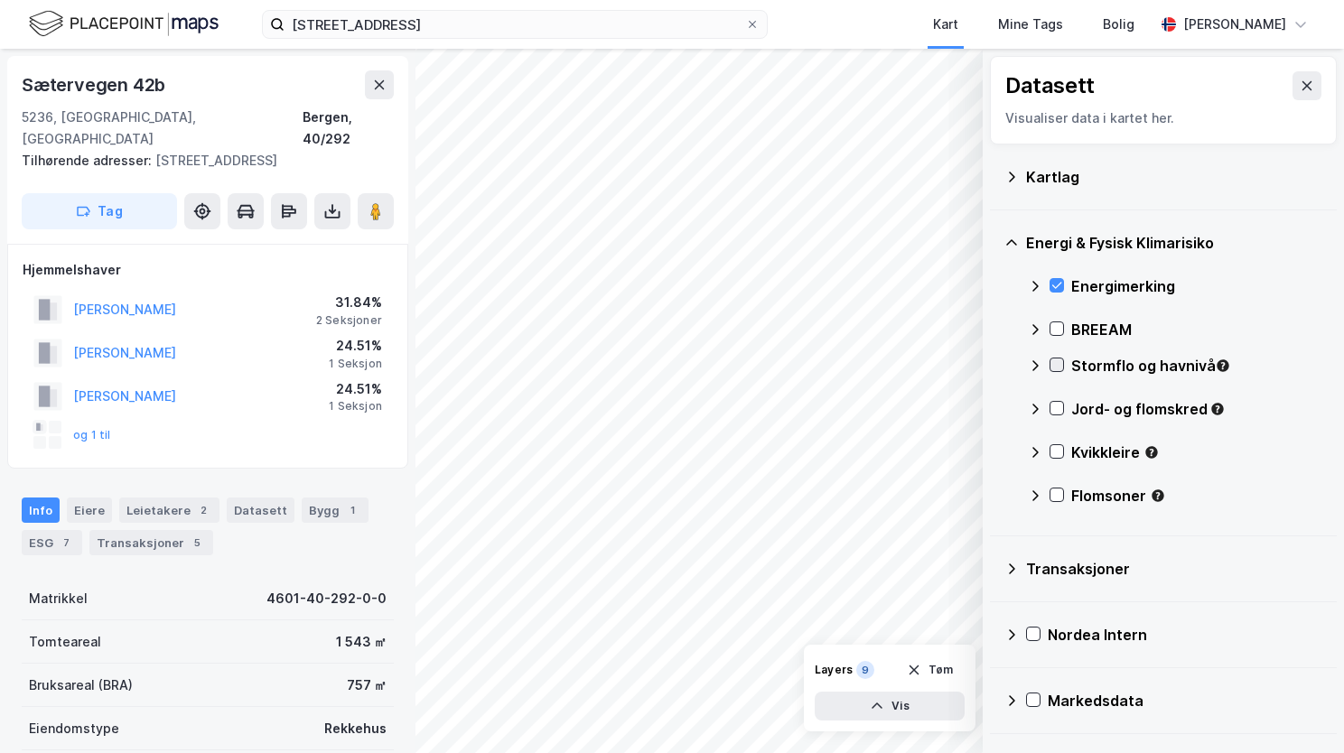
click at [1056, 364] on icon at bounding box center [1056, 365] width 13 height 13
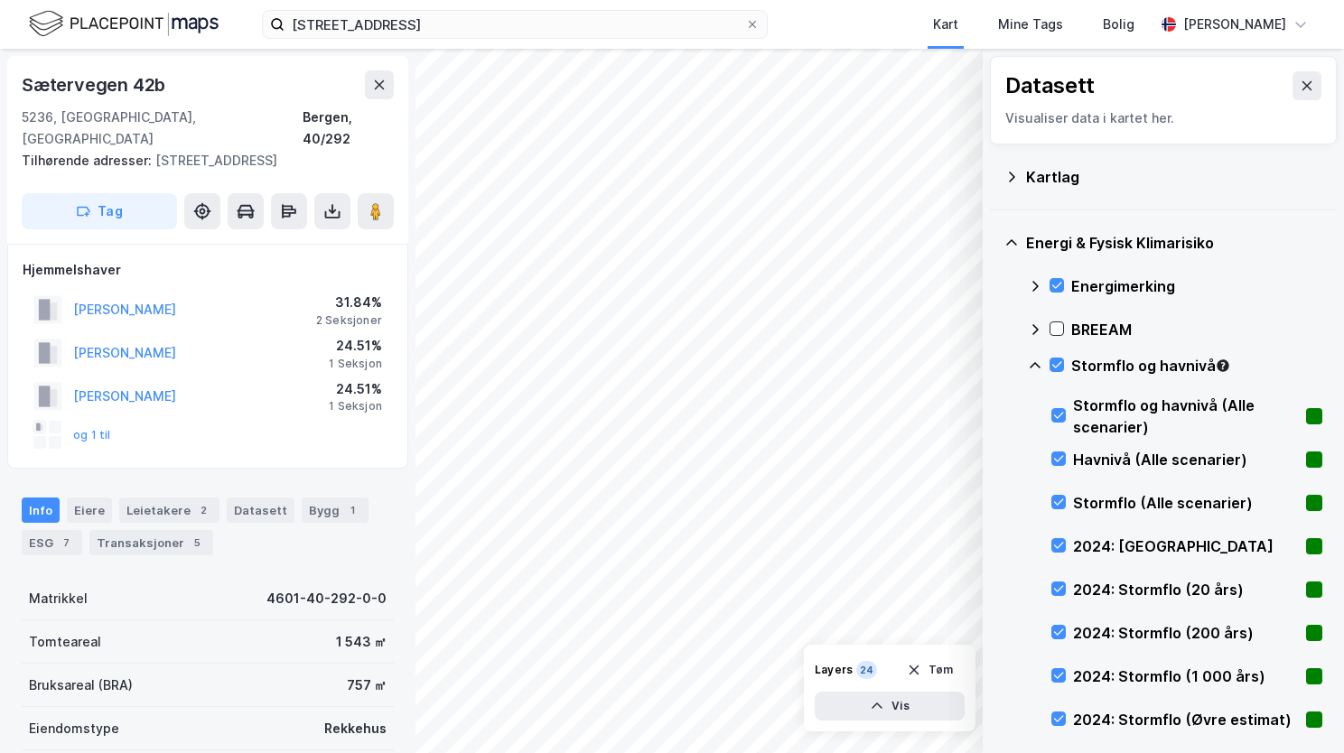
click at [1039, 359] on icon at bounding box center [1035, 366] width 14 height 14
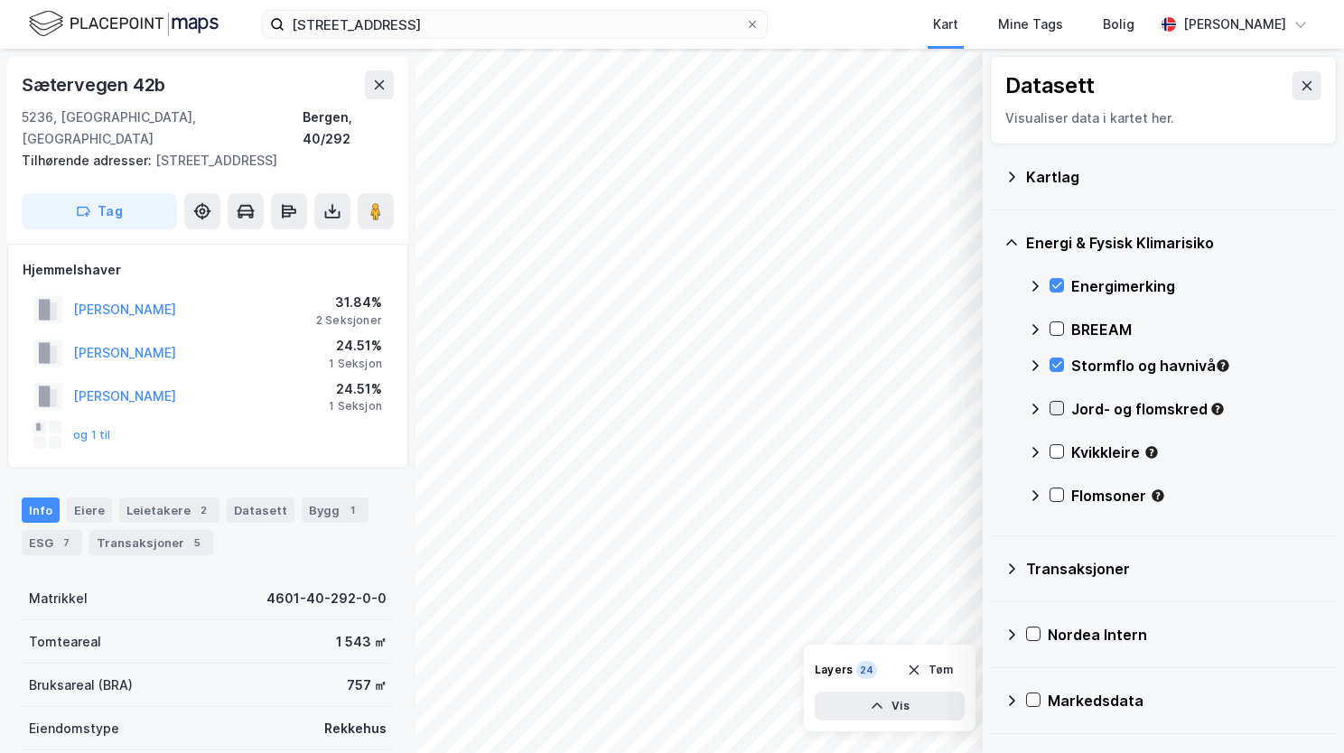
click at [1051, 410] on icon at bounding box center [1056, 408] width 13 height 13
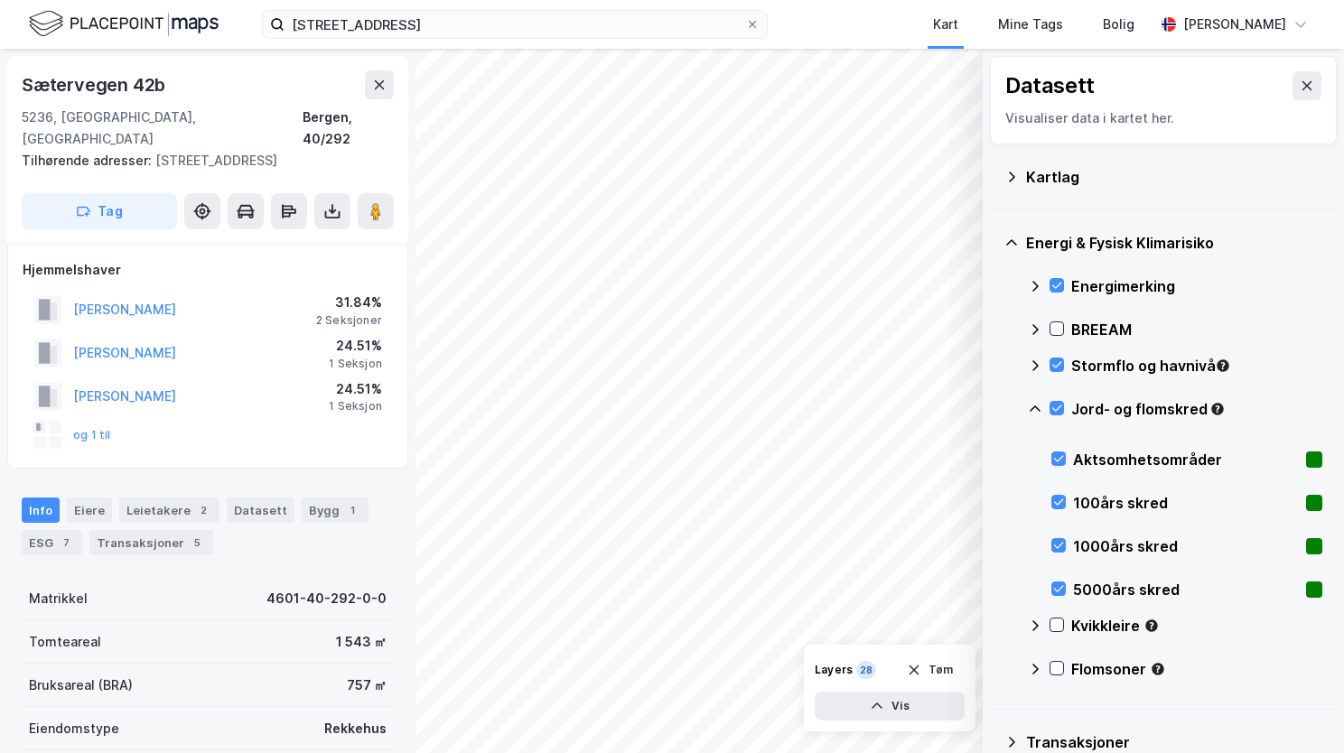
click at [1037, 403] on icon at bounding box center [1035, 409] width 14 height 14
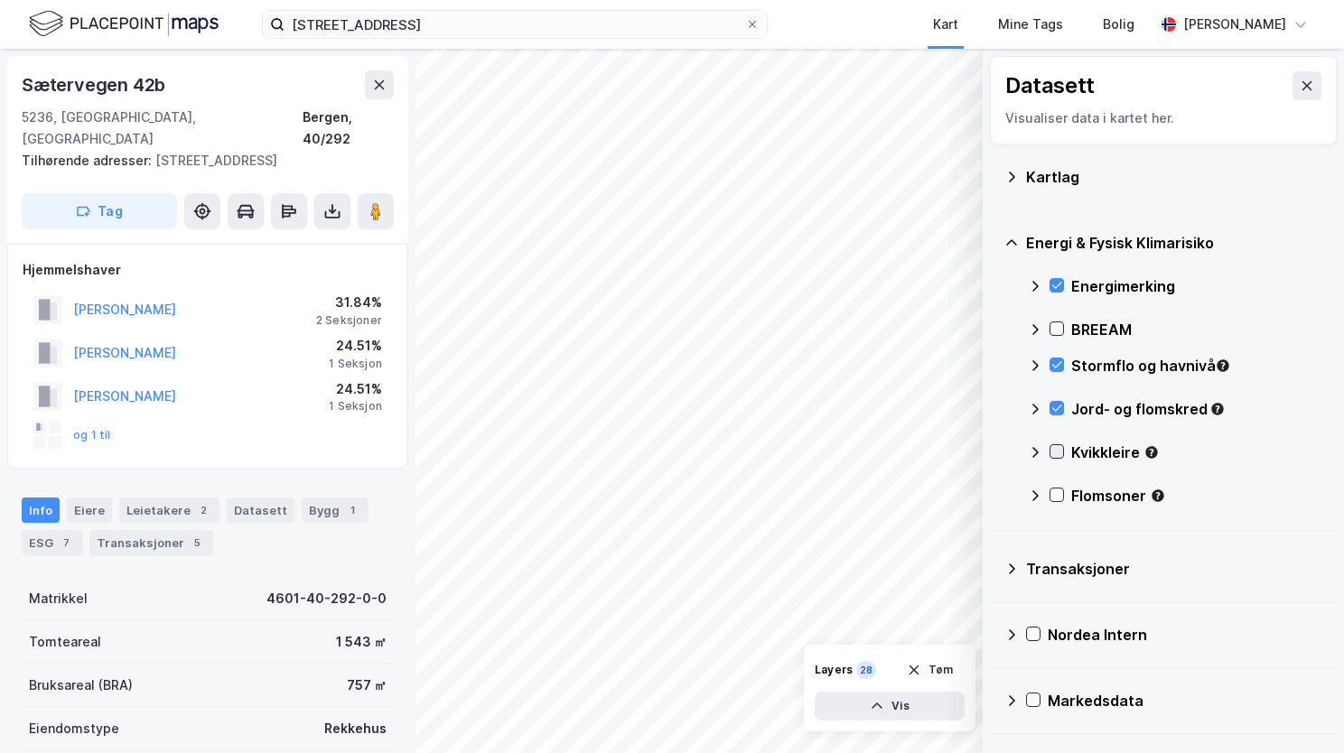
click at [1059, 452] on icon at bounding box center [1056, 451] width 13 height 13
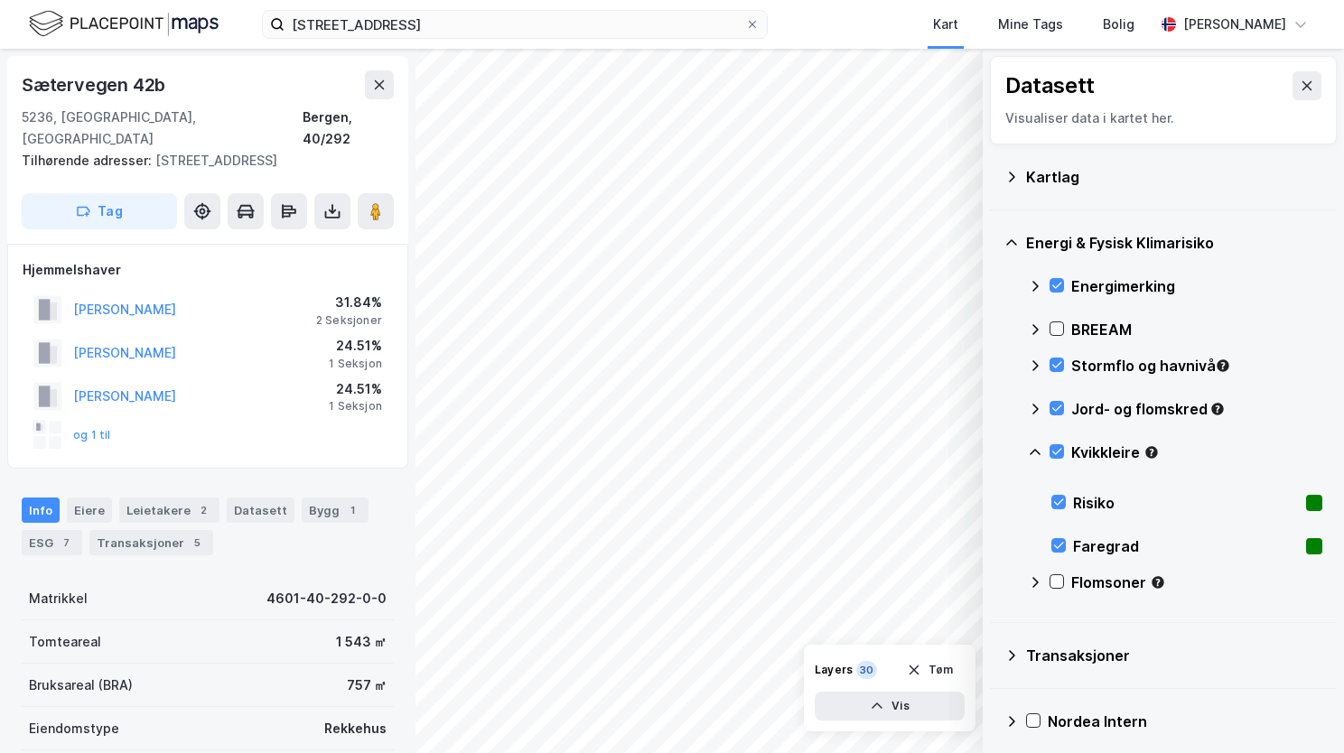
click at [1038, 446] on icon at bounding box center [1035, 452] width 14 height 14
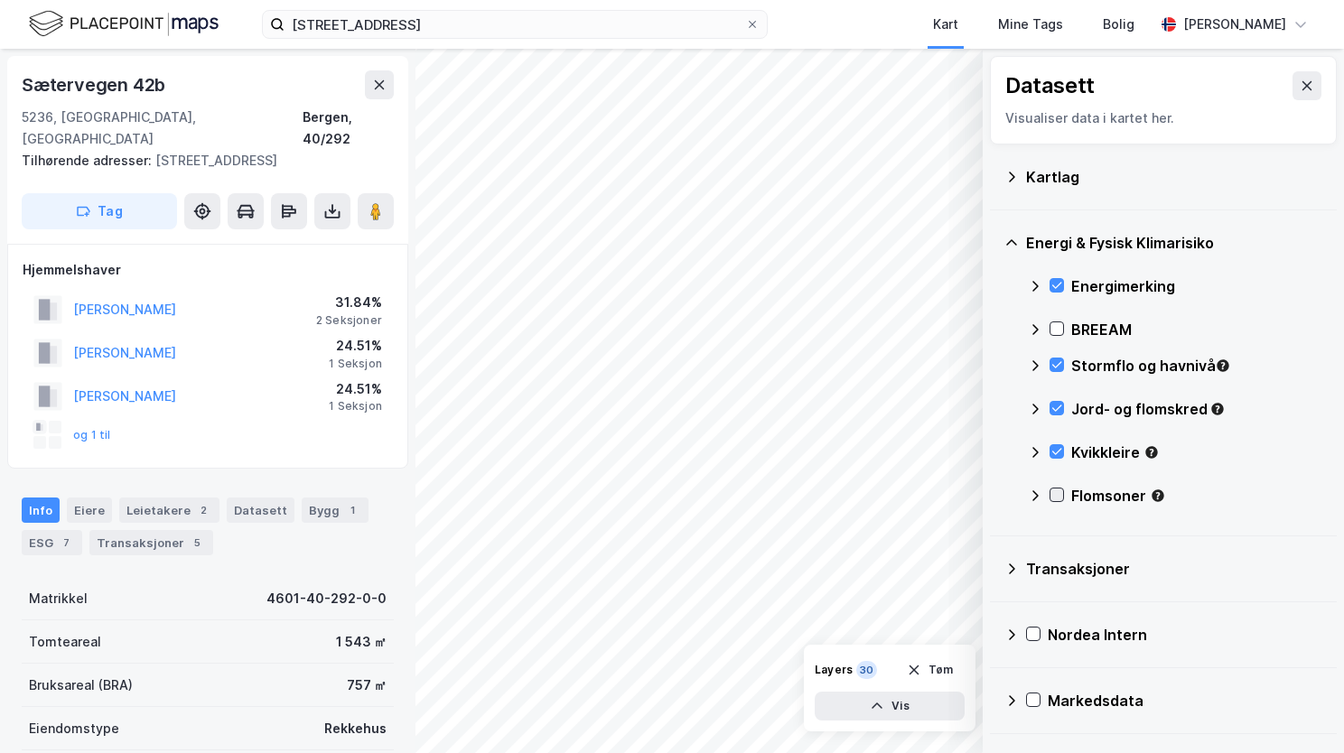
click at [1049, 493] on div at bounding box center [1056, 495] width 14 height 14
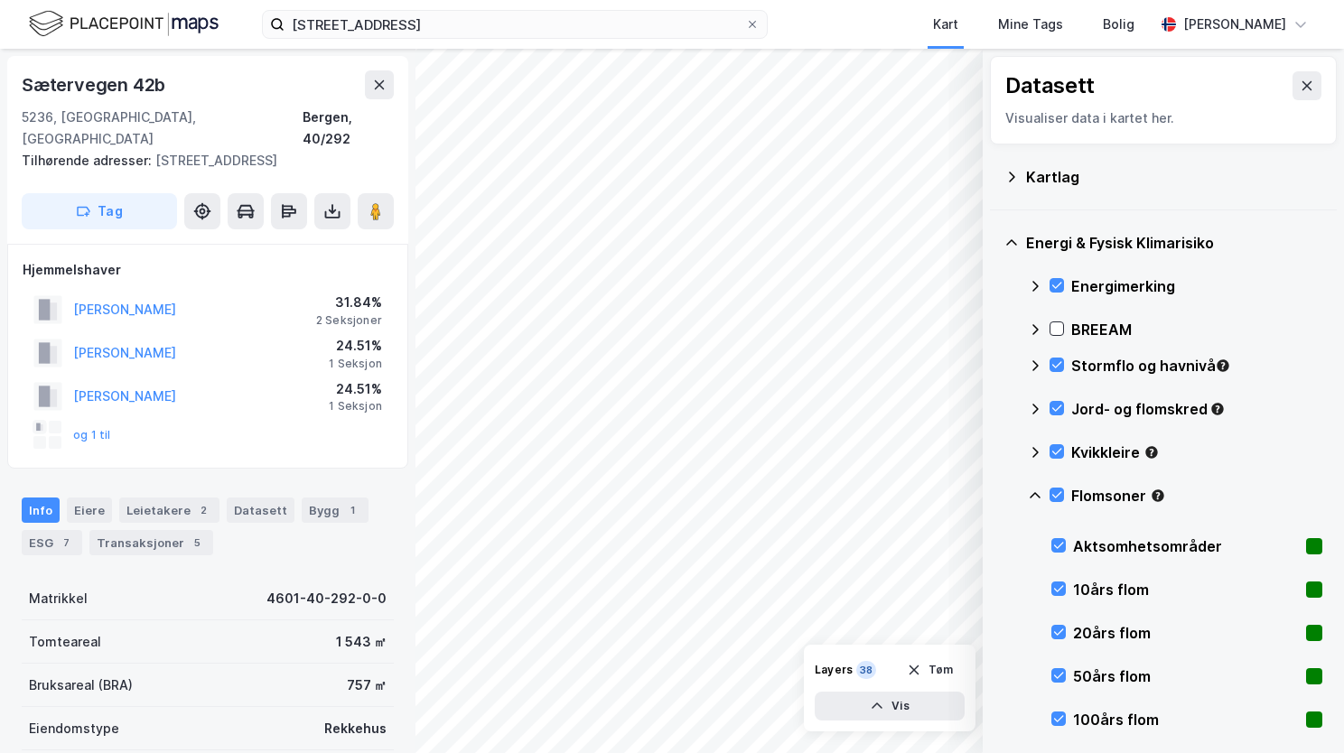
click at [1029, 492] on icon at bounding box center [1035, 496] width 14 height 14
